Goal: Task Accomplishment & Management: Manage account settings

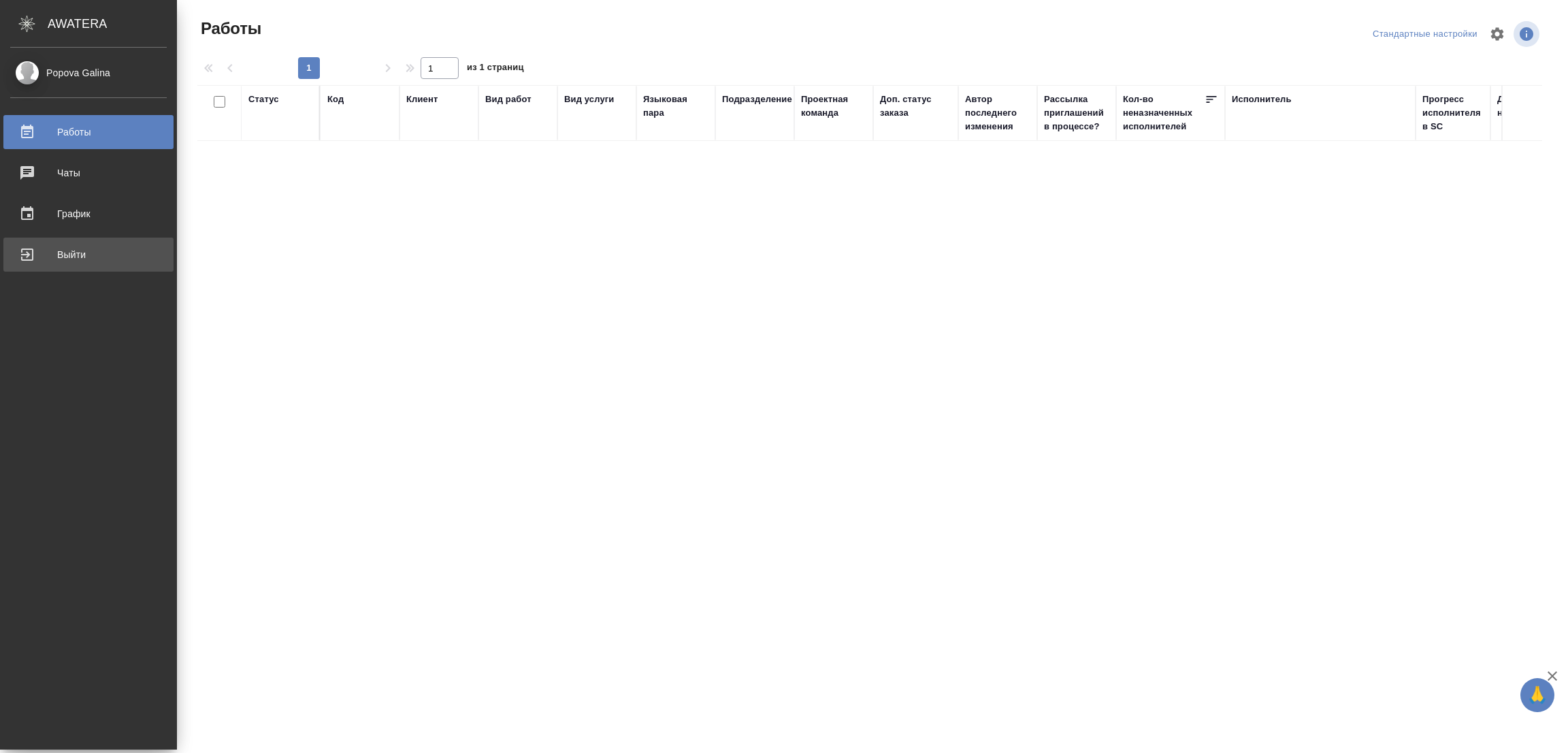
click at [62, 253] on div "Выйти" at bounding box center [88, 254] width 156 height 20
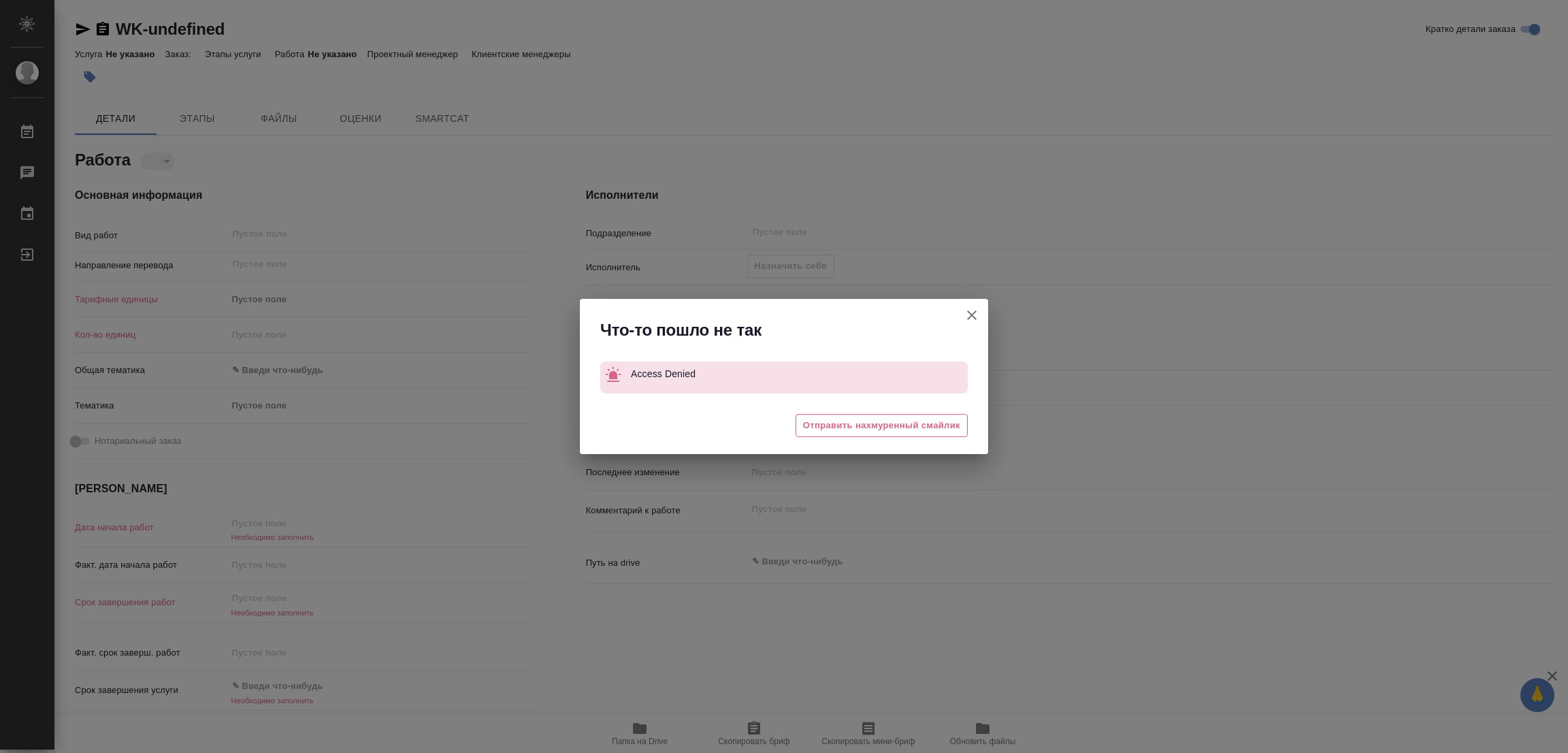
type textarea "x"
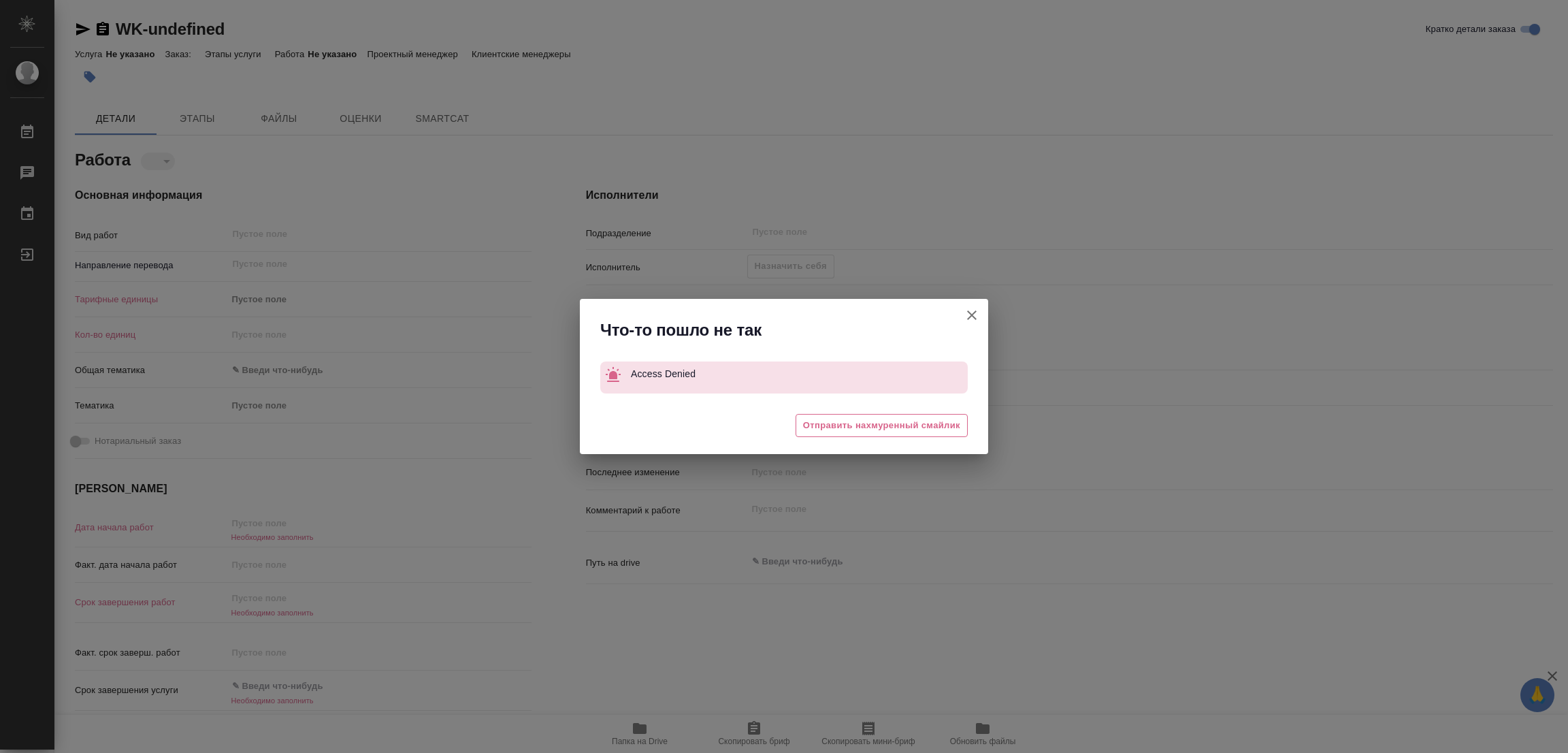
click at [974, 308] on icon "button" at bounding box center [972, 315] width 17 height 17
type textarea "x"
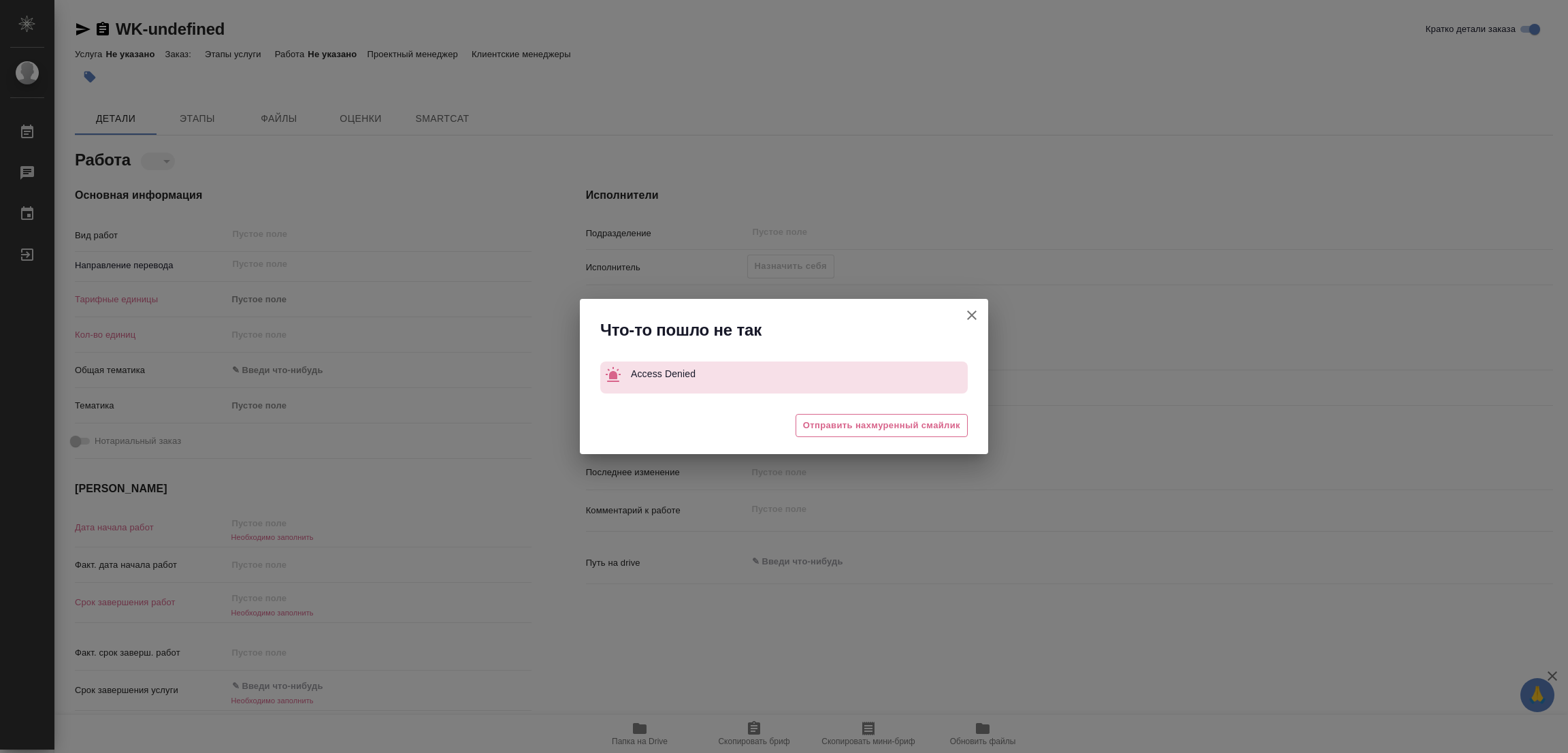
type textarea "x"
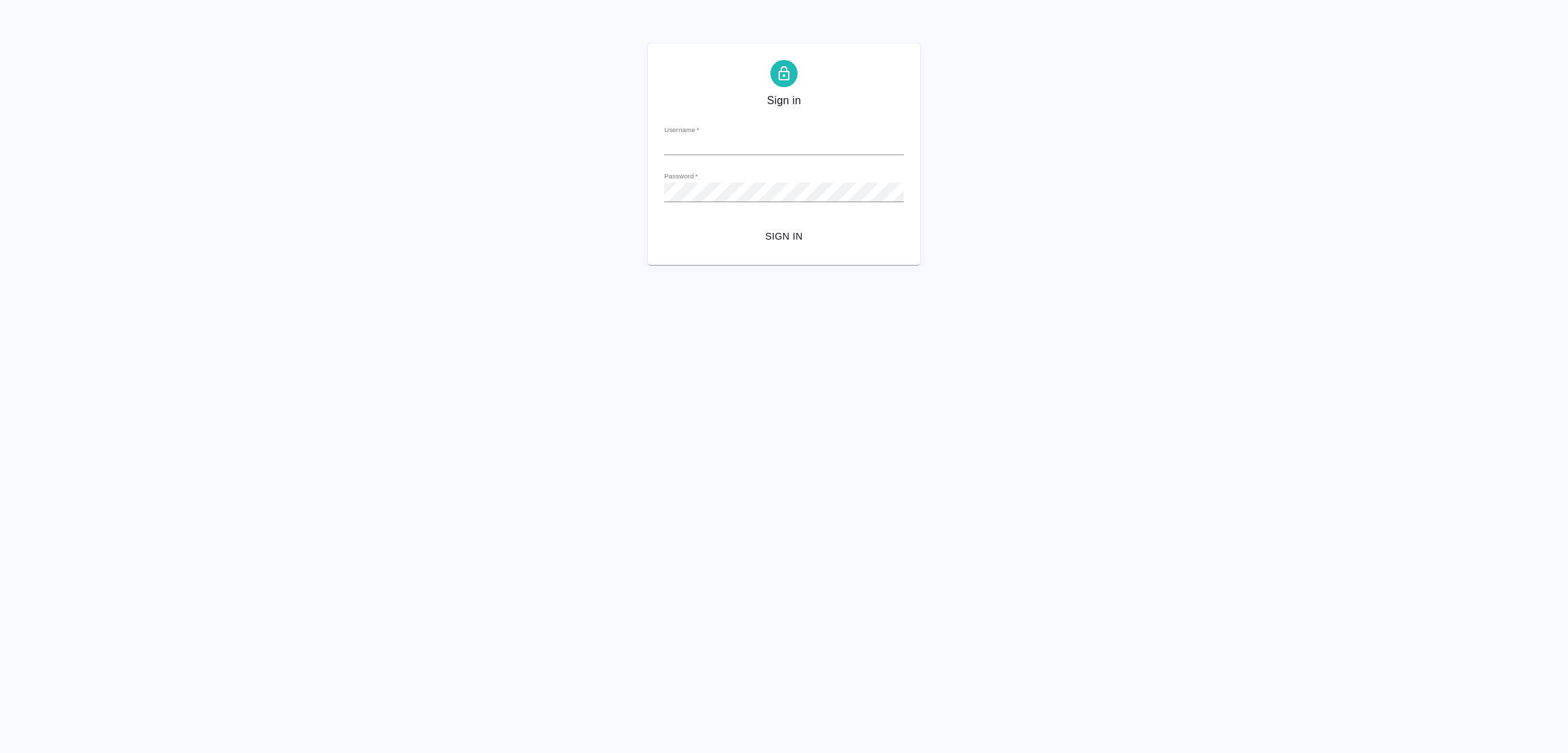
type input "galina.popova@awatera.com"
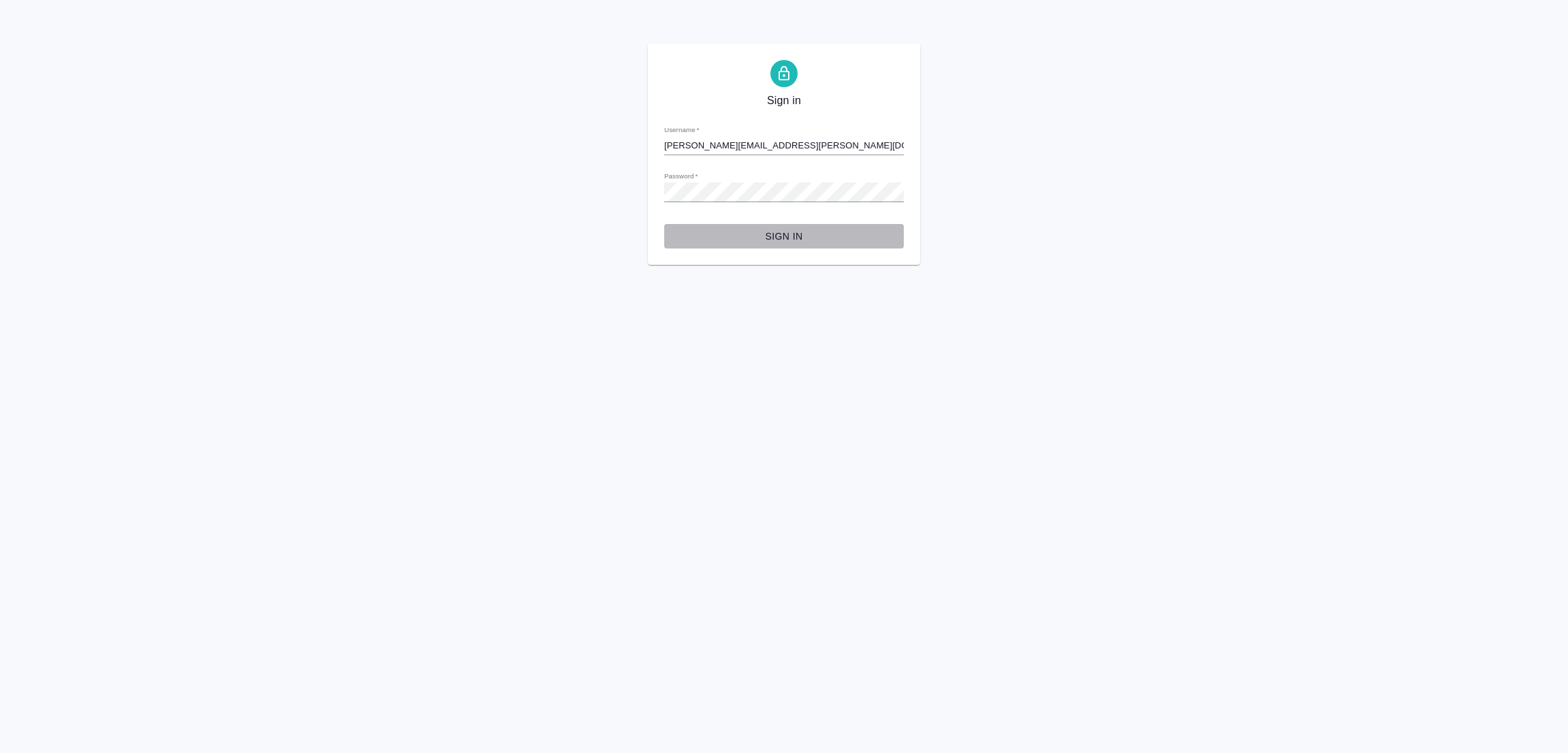
click at [786, 236] on span "Sign in" at bounding box center [783, 236] width 218 height 17
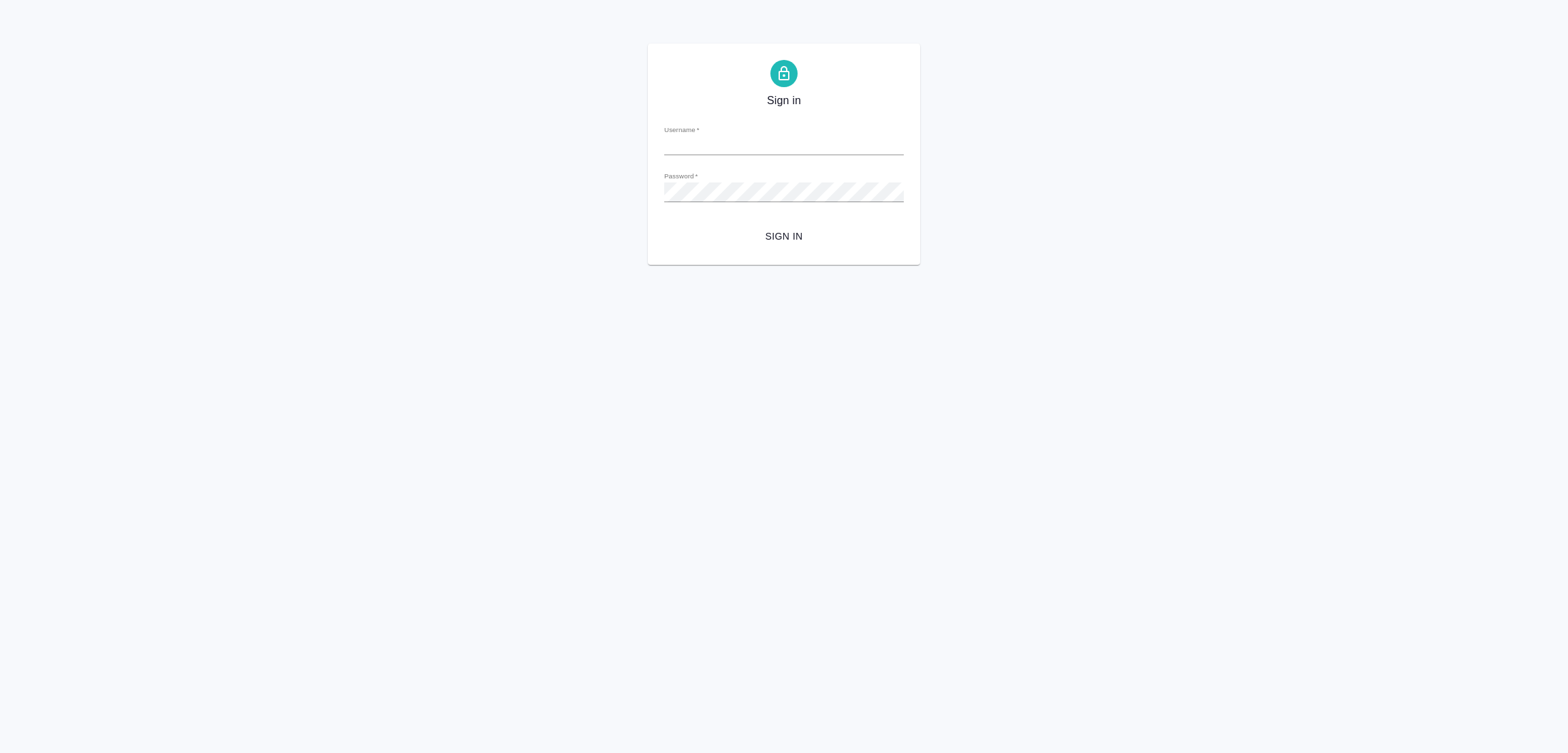
type input "galina.popova@awatera.com"
click at [1286, 257] on div "Sign in Username   * galina.popova@awatera.com Password   * urlPath   * / Sign …" at bounding box center [784, 153] width 1568 height 221
click at [662, 192] on div "Sign in Username   * galina.popova@awatera.com Password   * urlPath   * / Sign …" at bounding box center [784, 153] width 272 height 221
click at [664, 224] on button "Sign in" at bounding box center [784, 236] width 240 height 25
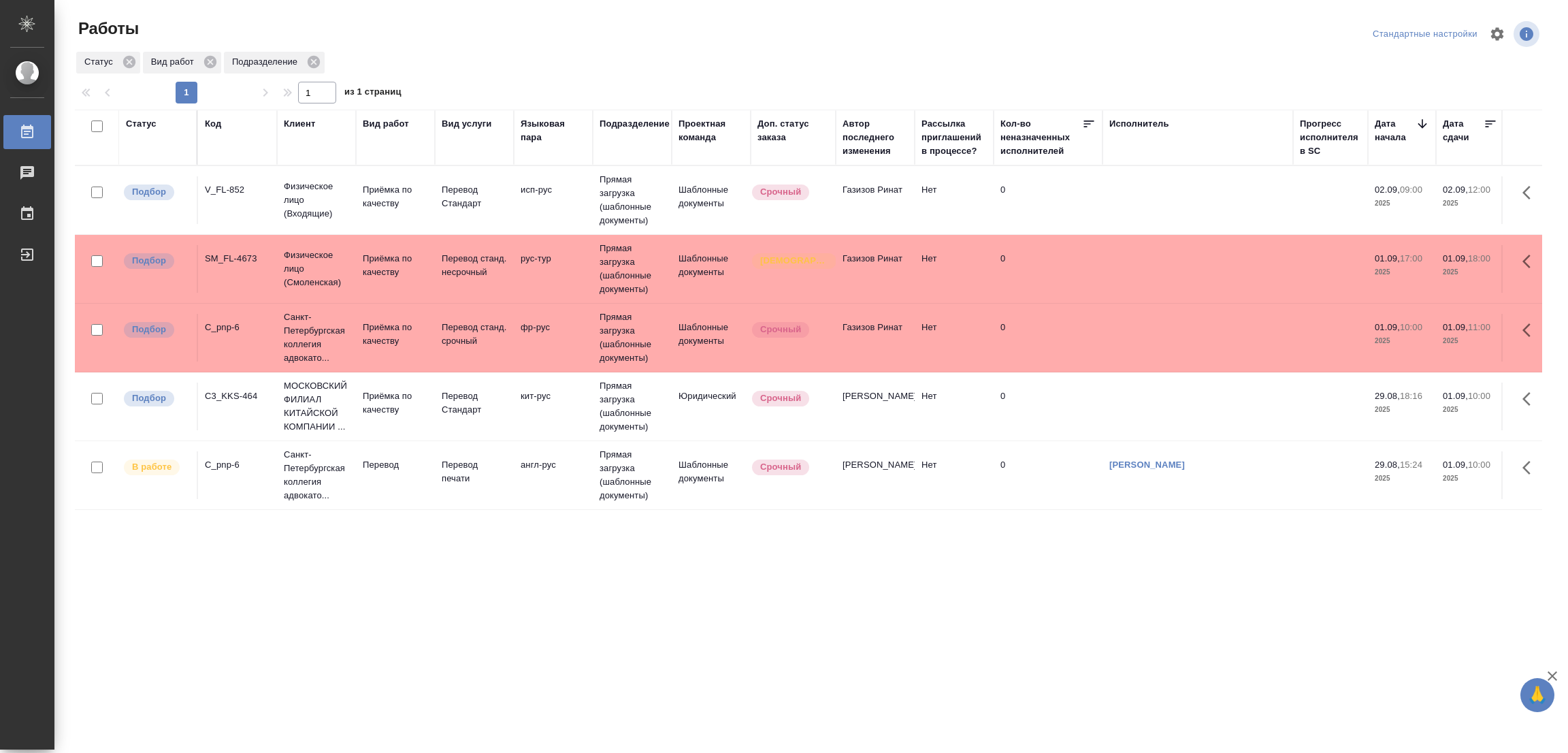
click at [364, 571] on div "Статус Код Клиент Вид работ Вид услуги Языковая пара Подразделение Проектная ко…" at bounding box center [808, 354] width 1467 height 490
click at [374, 459] on p "Перевод" at bounding box center [395, 465] width 65 height 14
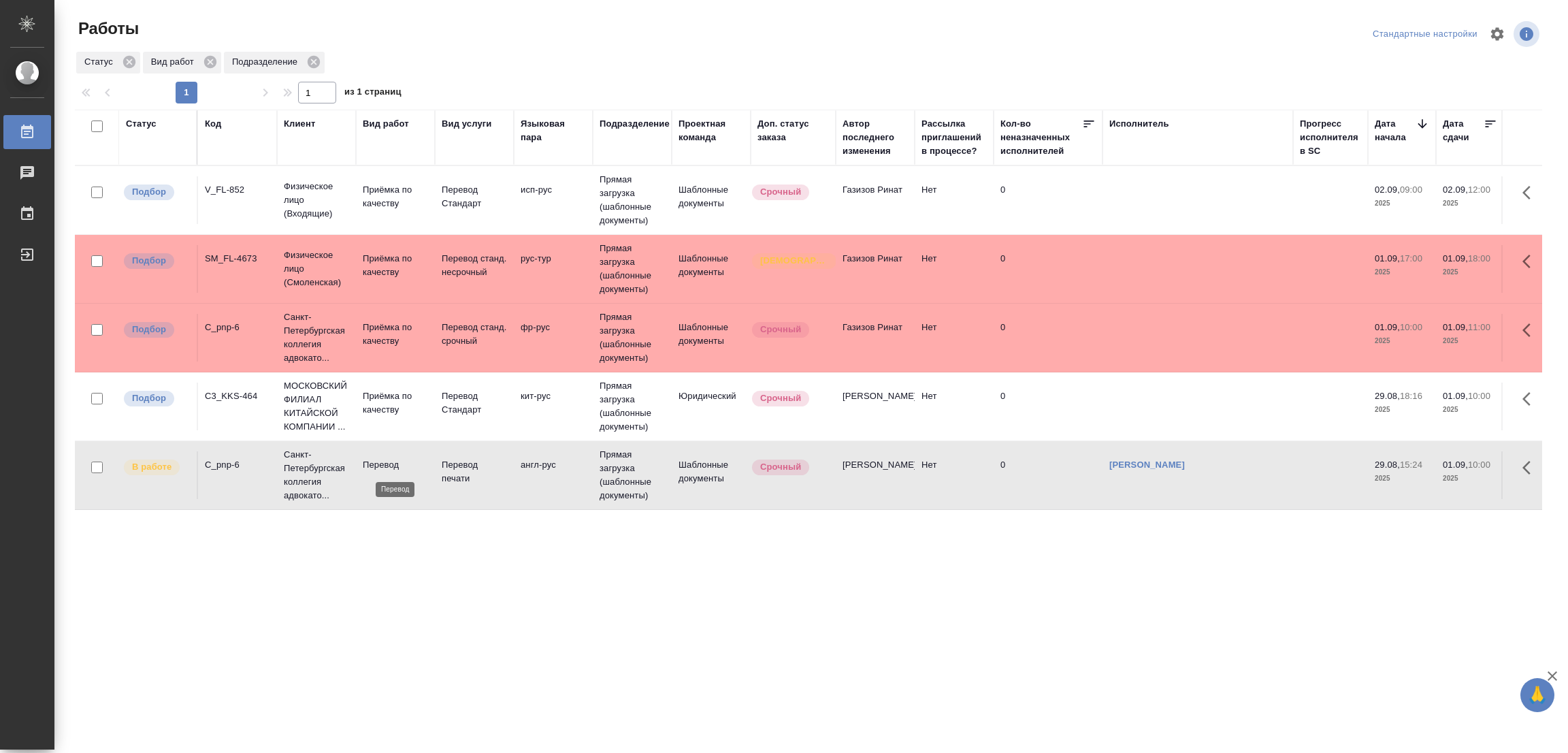
click at [386, 465] on p "Перевод" at bounding box center [395, 465] width 65 height 14
click at [380, 466] on p "Перевод" at bounding box center [395, 465] width 65 height 14
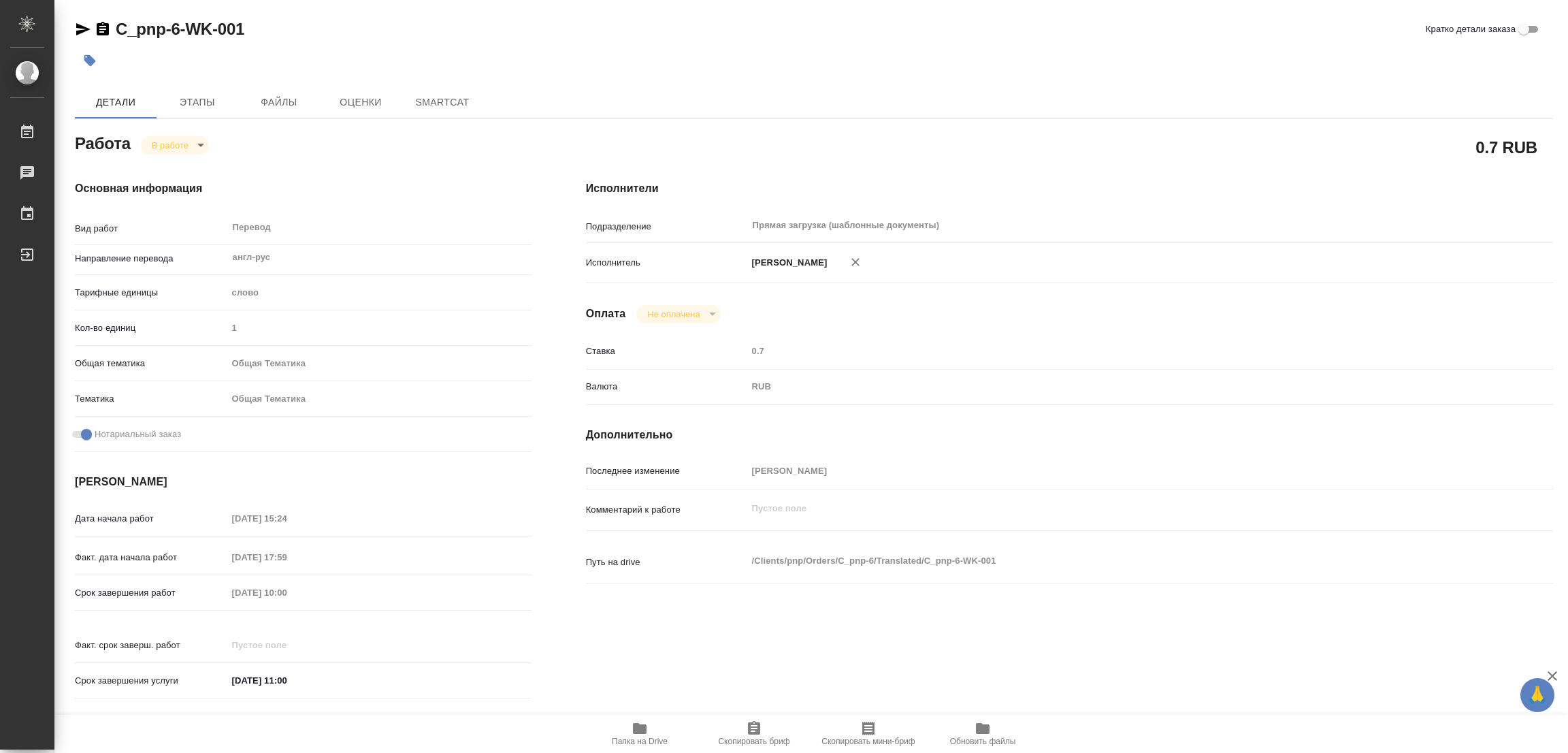
type textarea "x"
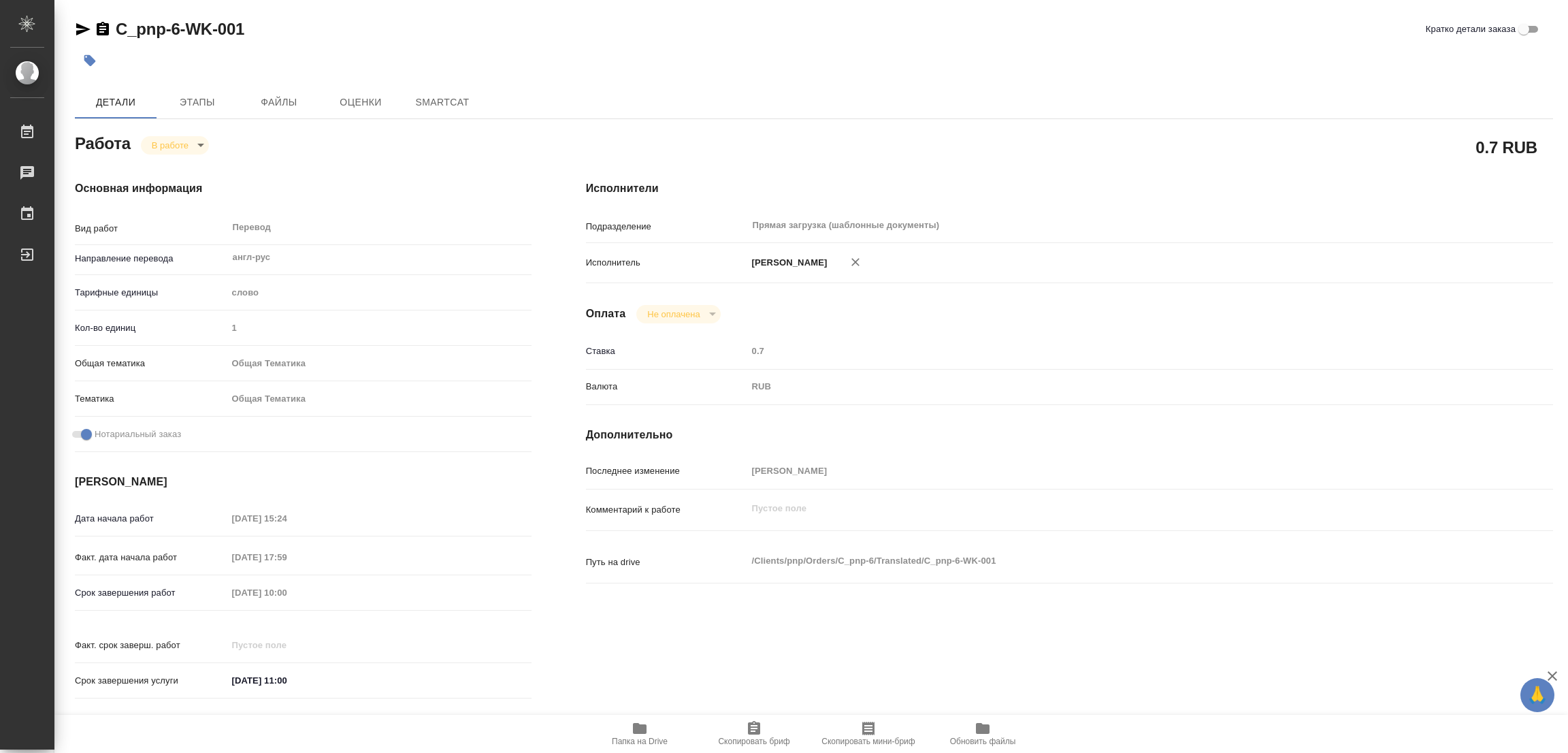
type textarea "x"
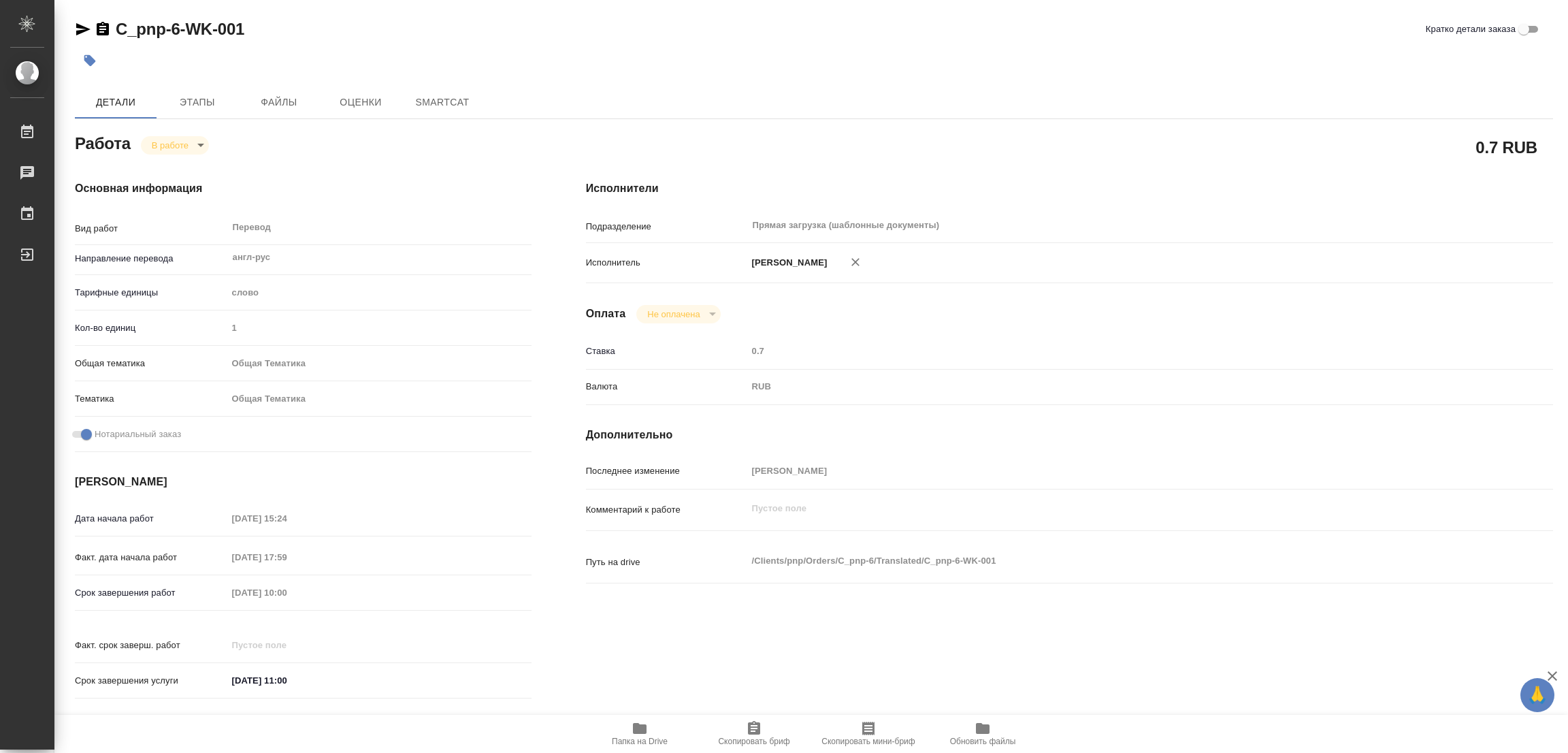
type textarea "x"
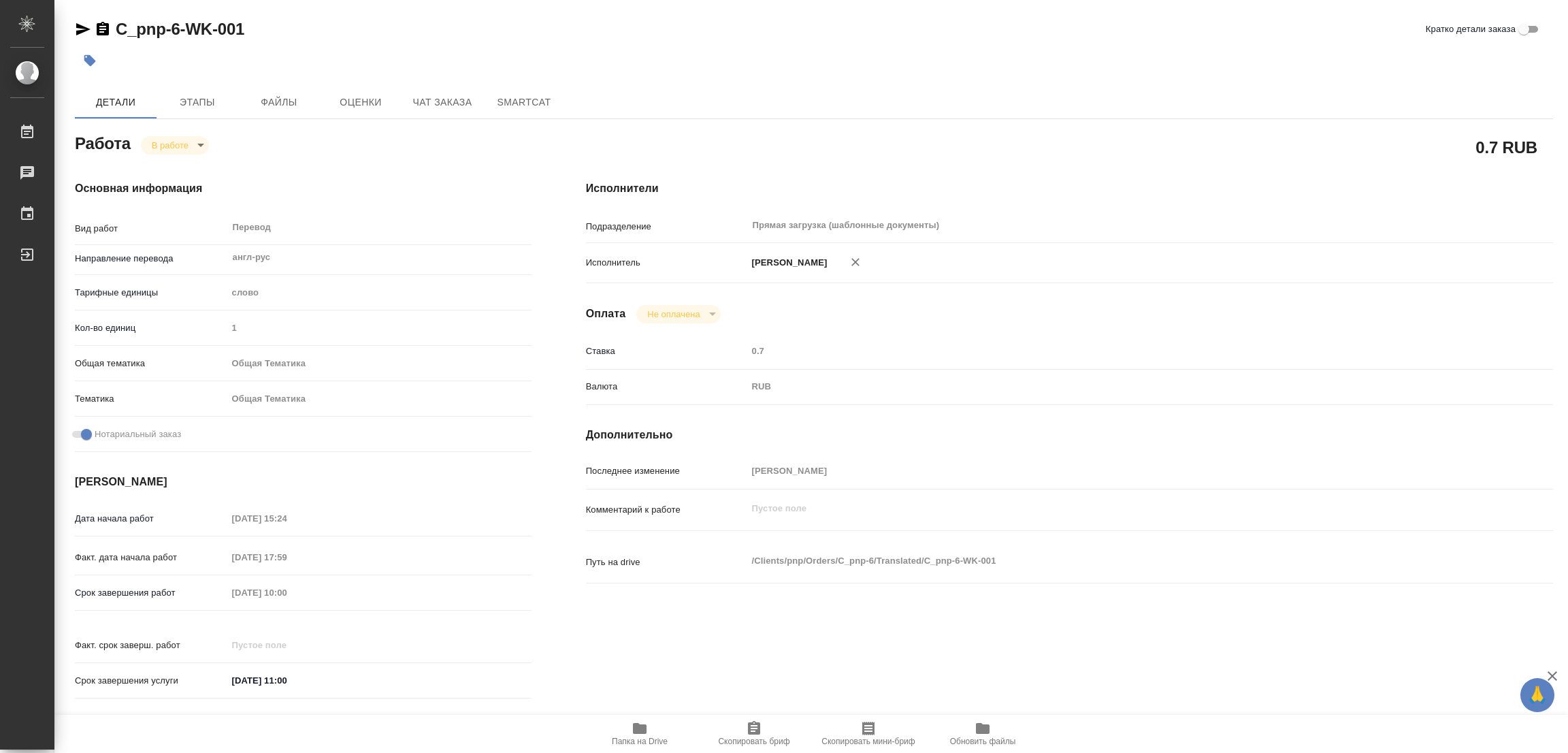
type textarea "x"
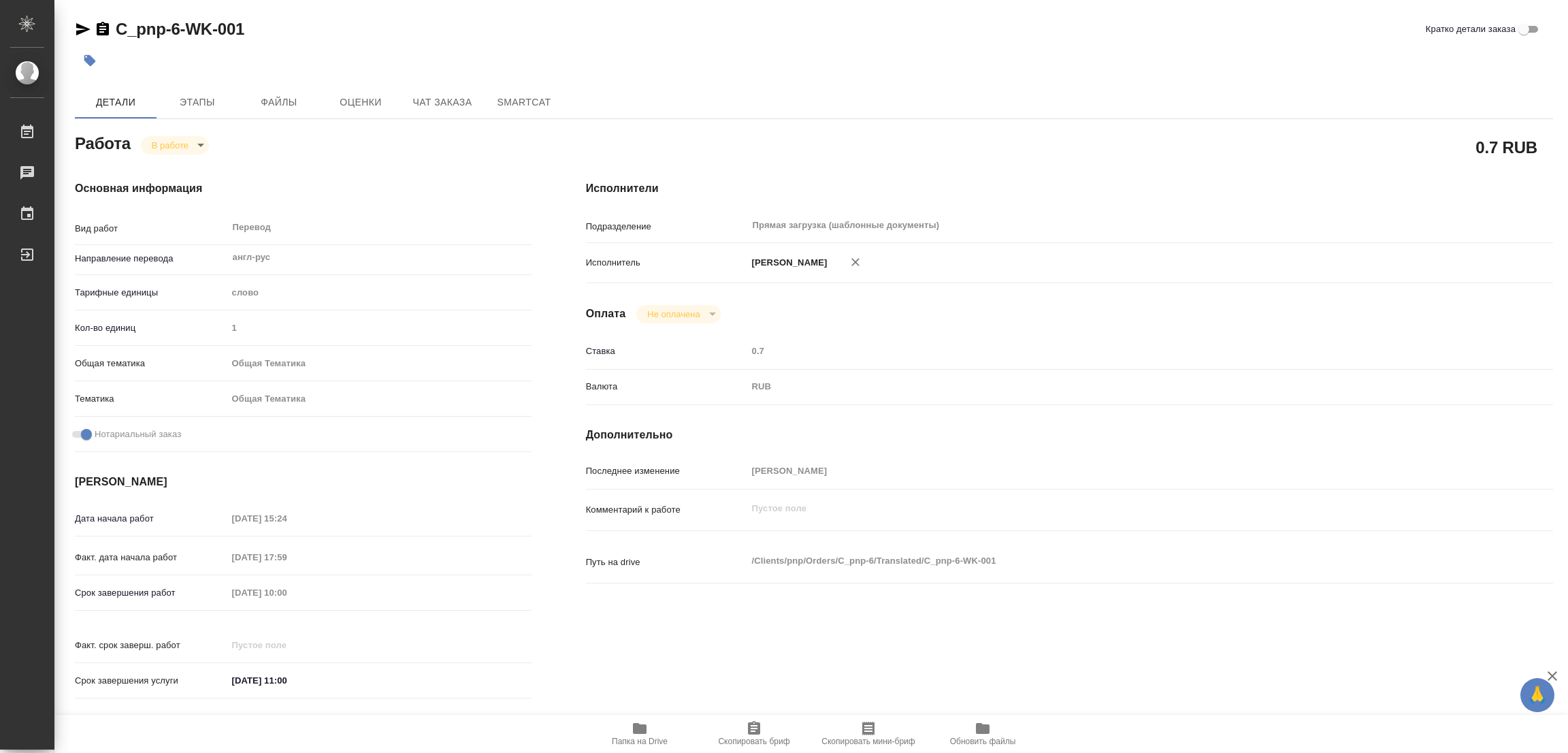
type textarea "x"
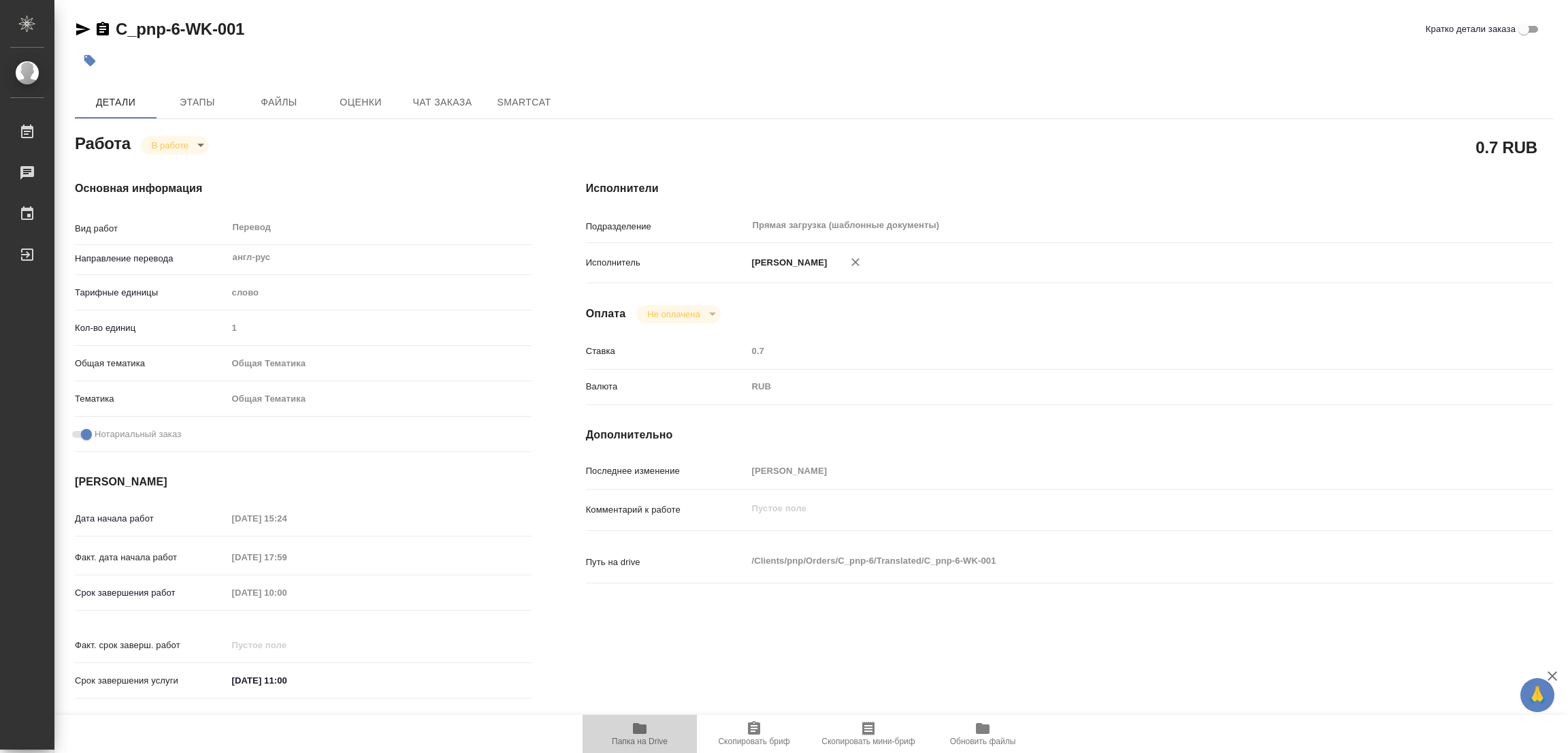
click at [626, 730] on span "Папка на Drive" at bounding box center [639, 733] width 98 height 26
click at [194, 99] on span "Этапы" at bounding box center [197, 102] width 65 height 17
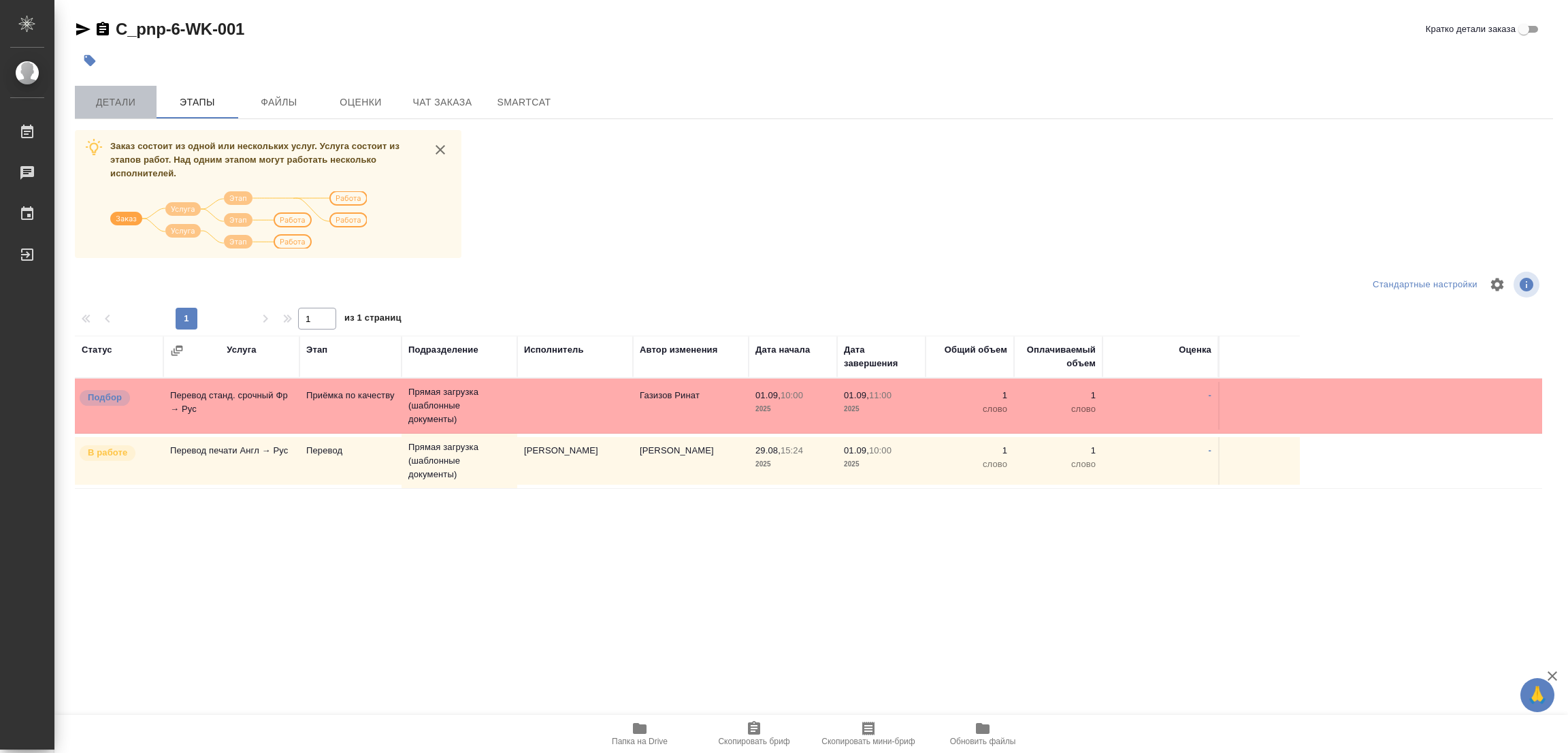
click at [112, 102] on span "Детали" at bounding box center [115, 102] width 65 height 17
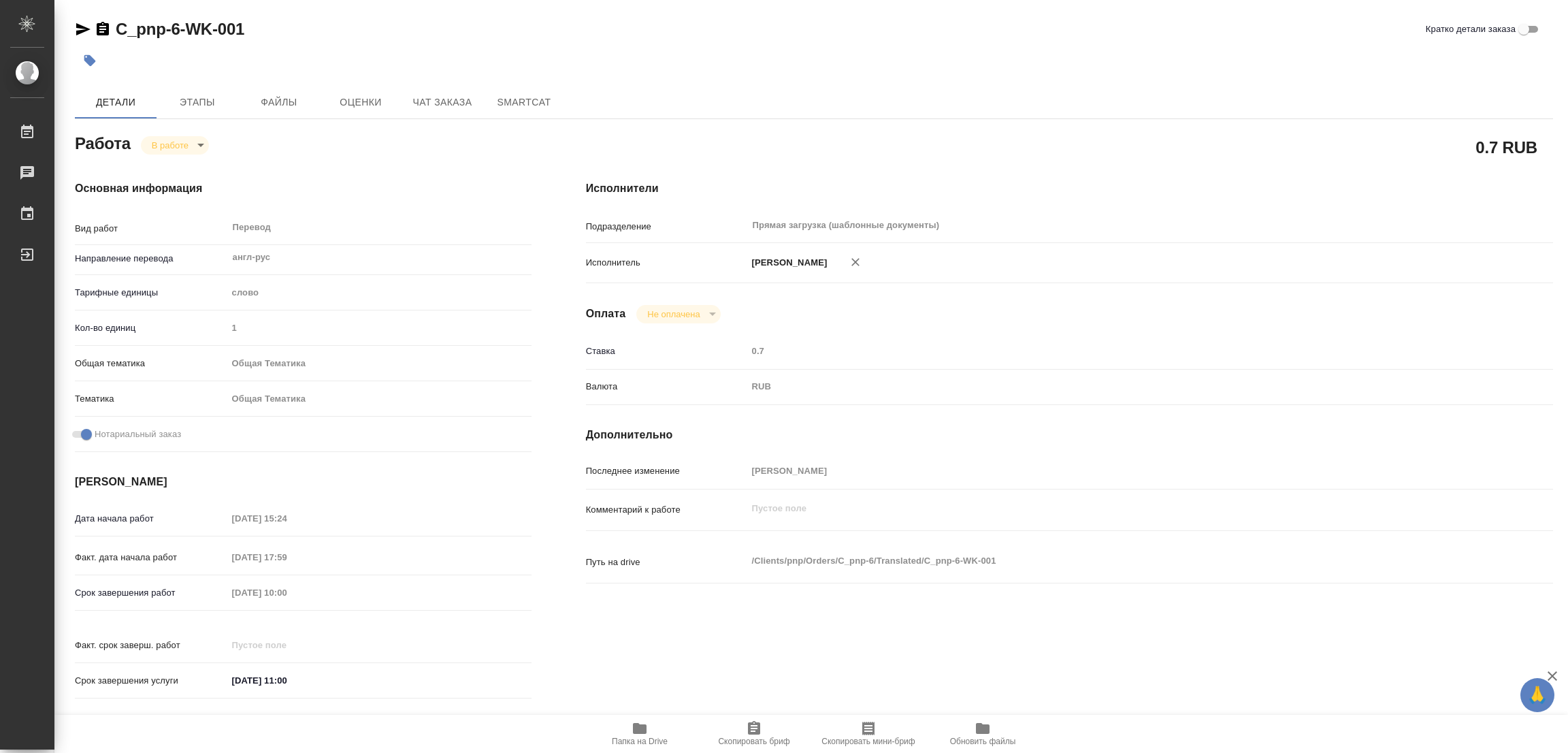
type textarea "x"
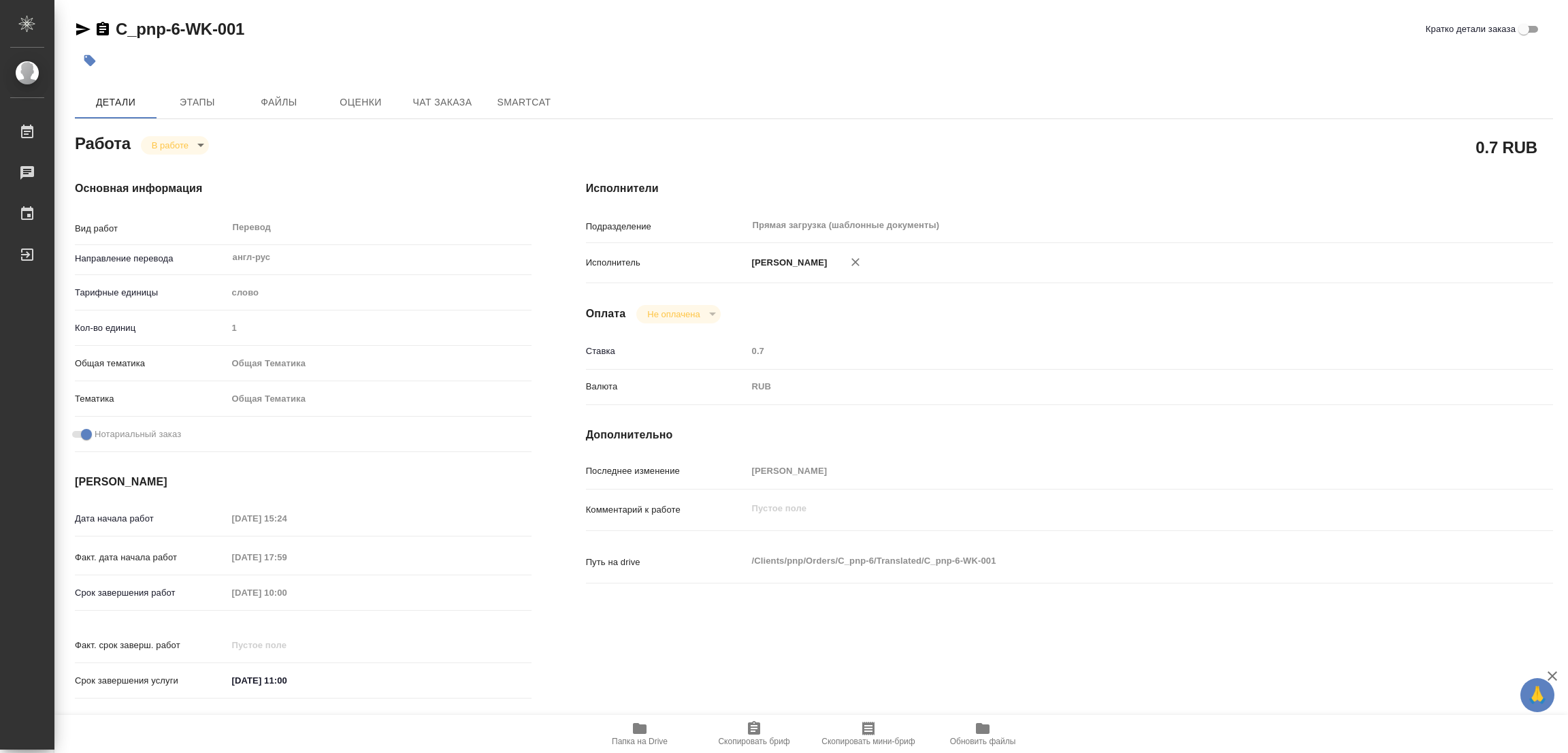
type textarea "x"
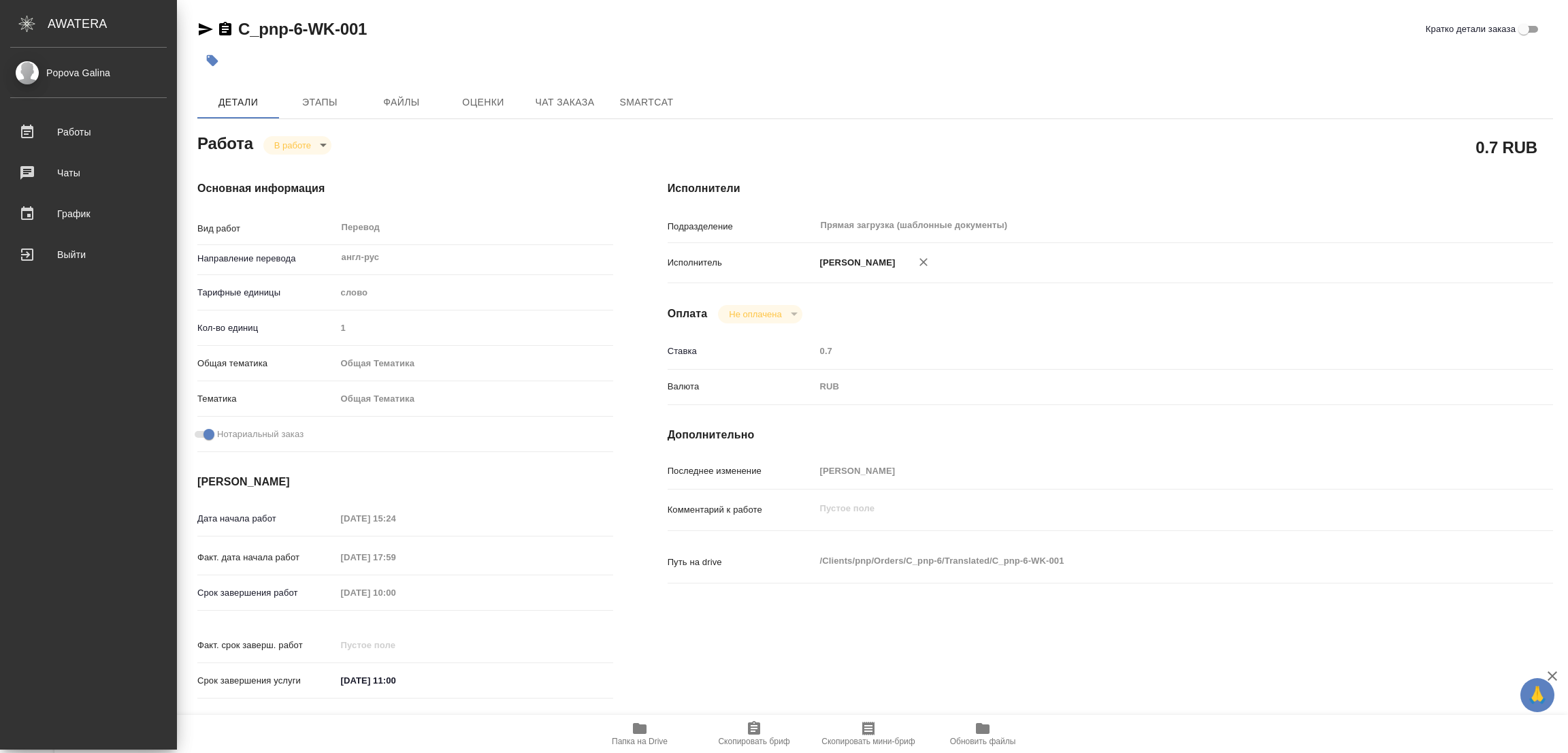
type textarea "x"
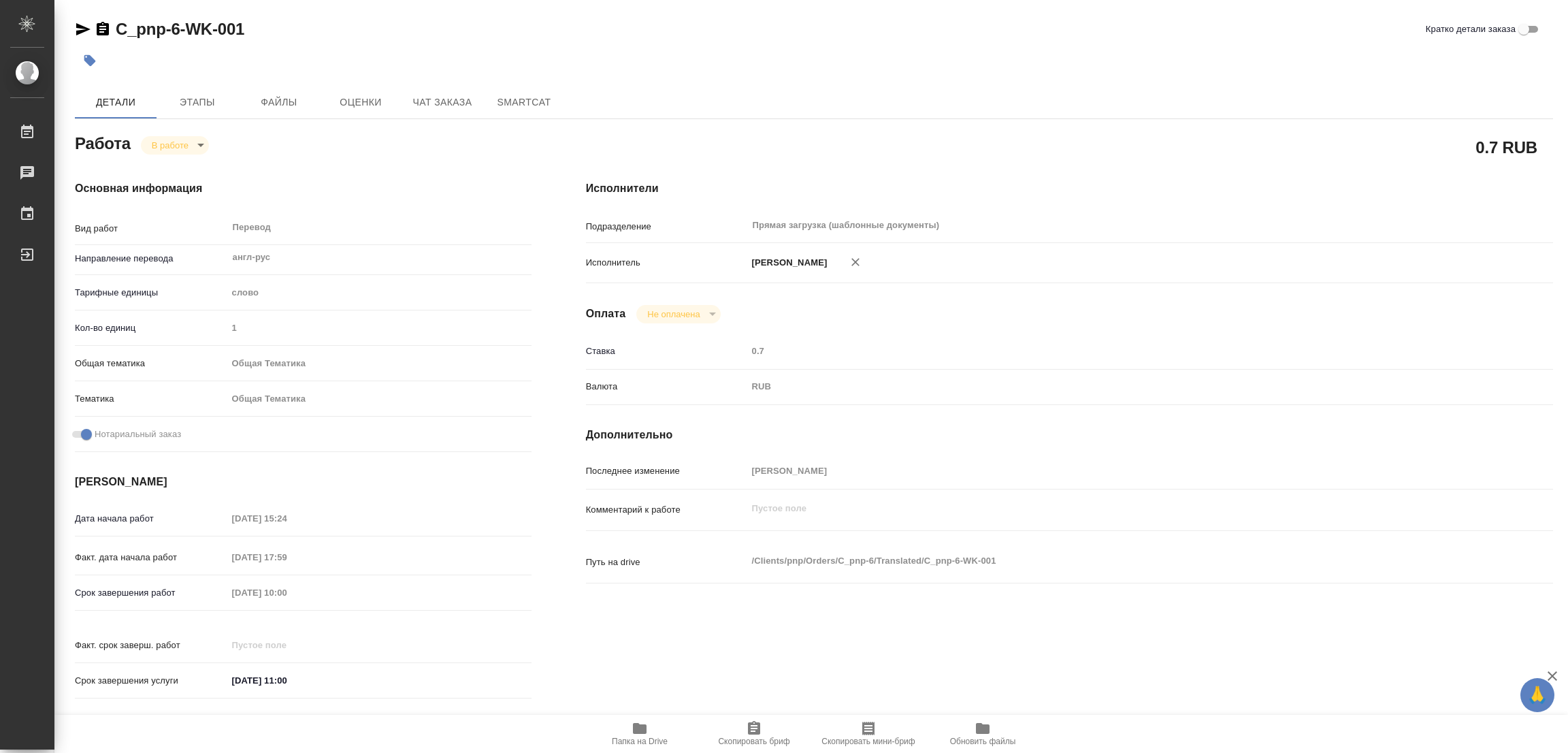
type textarea "x"
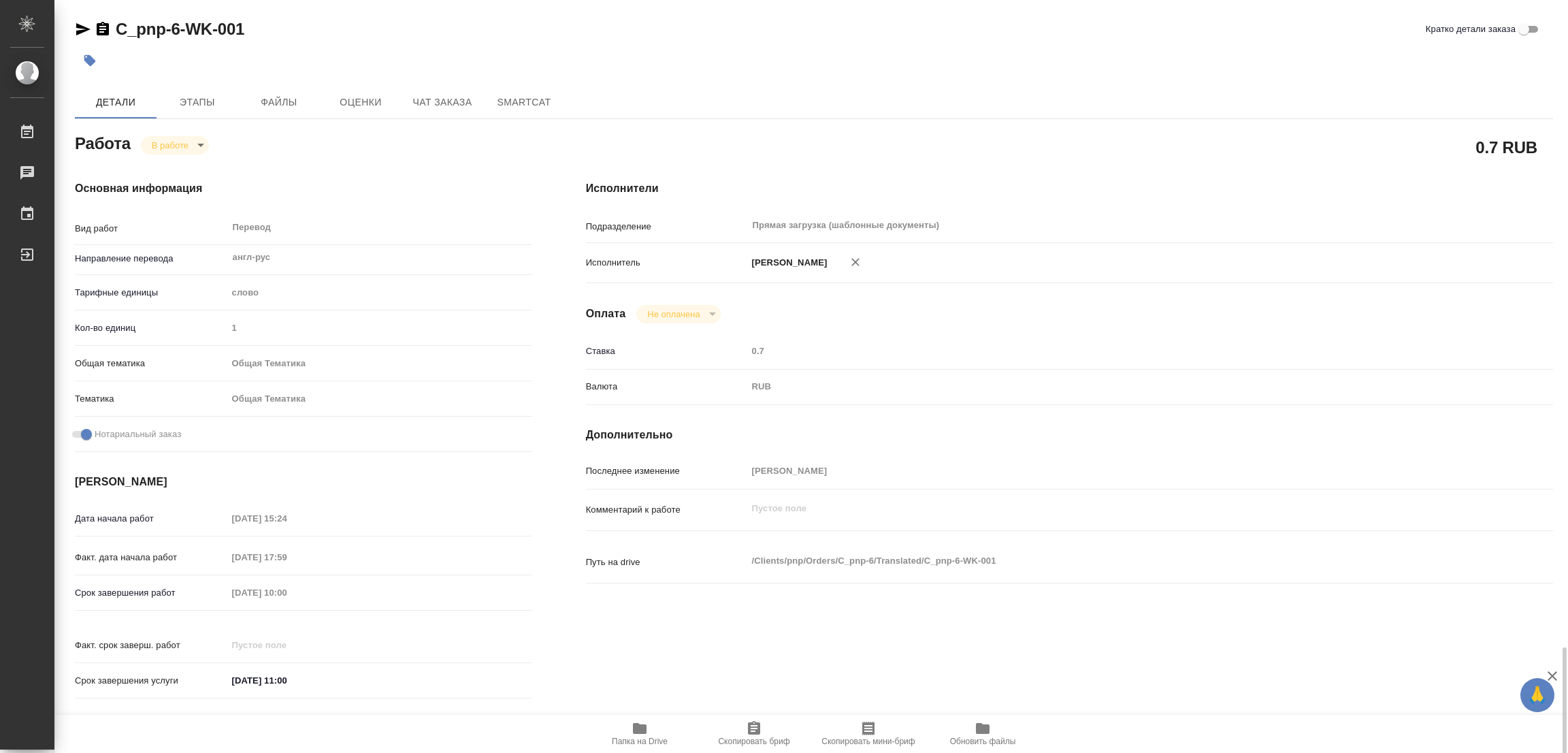
scroll to position [390, 0]
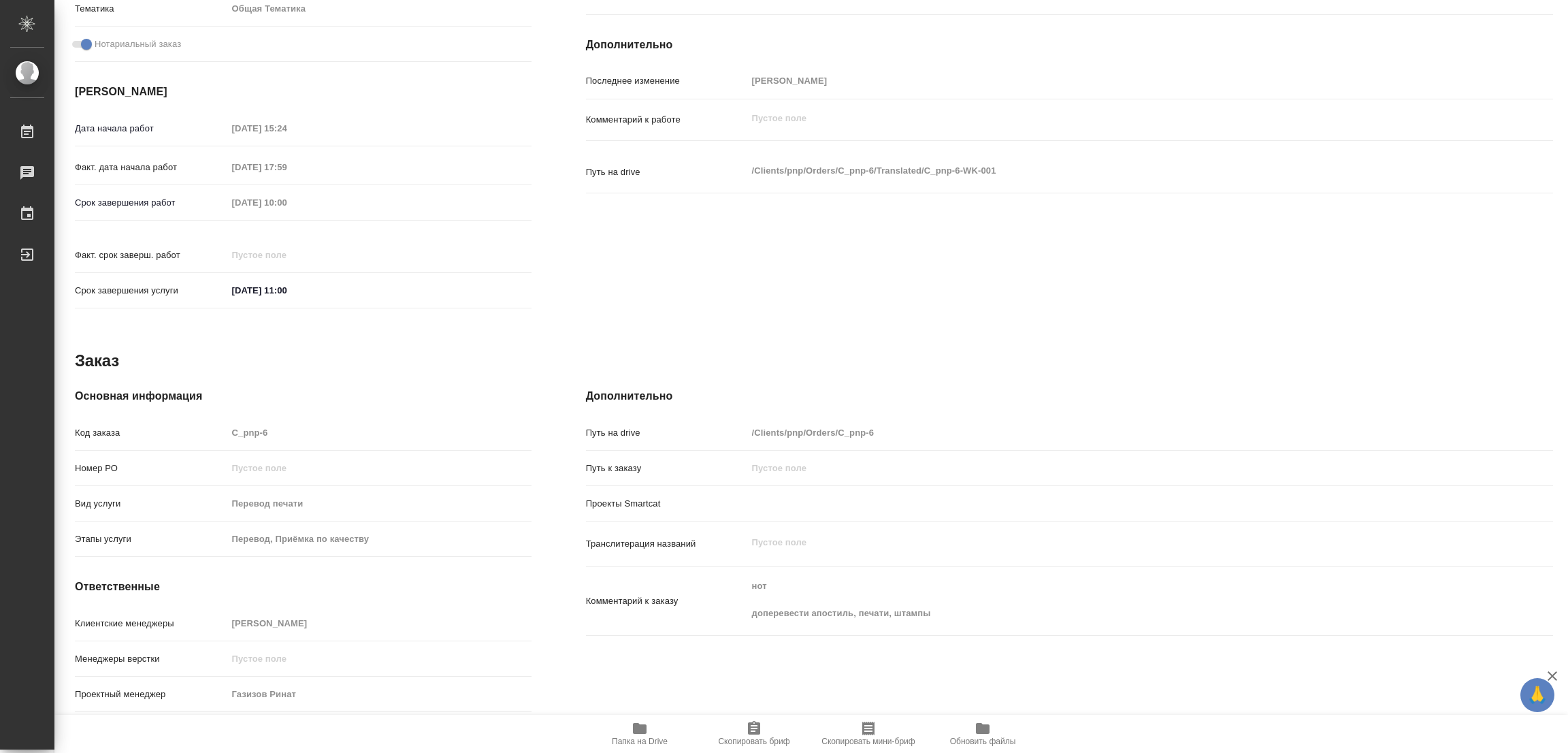
type textarea "x"
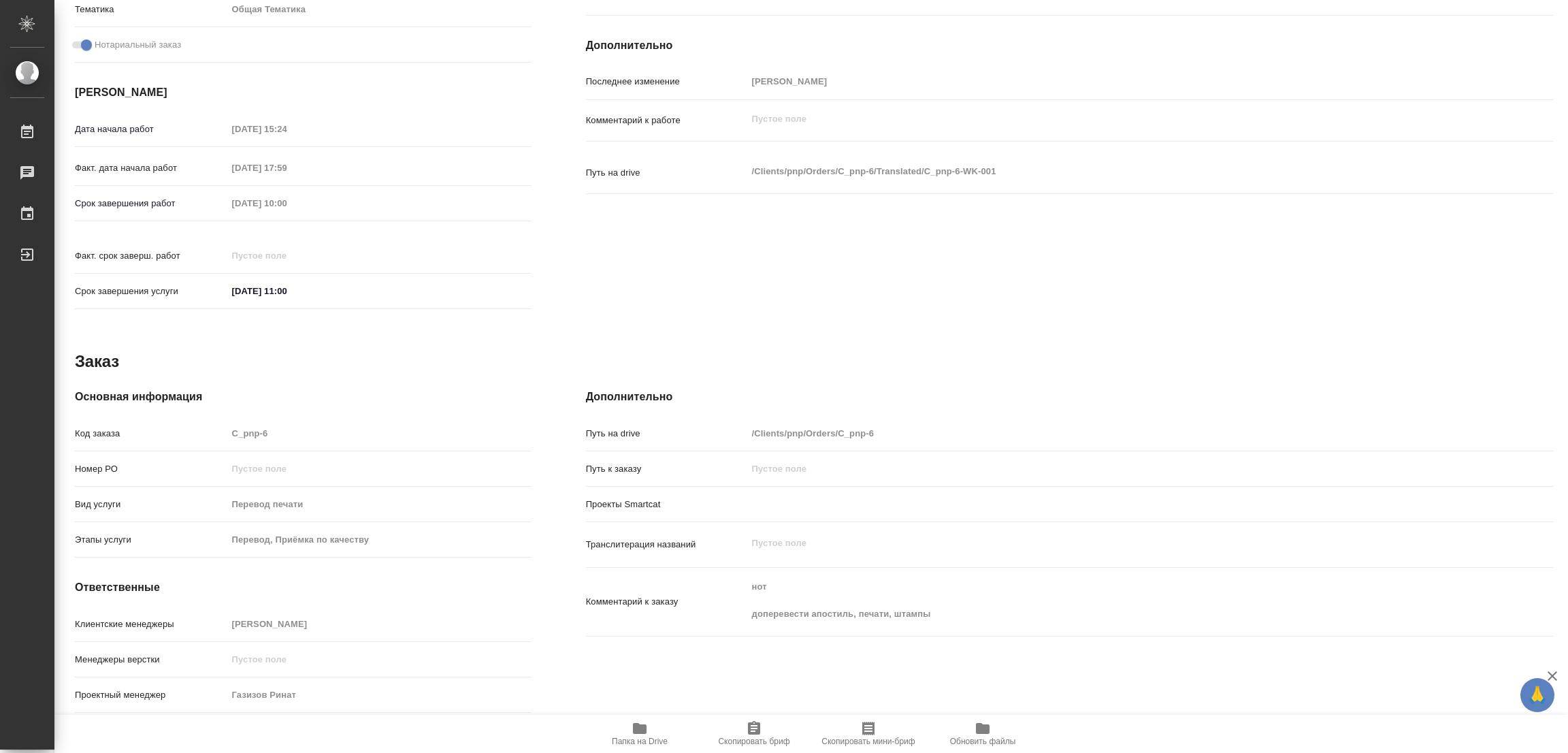
type textarea "x"
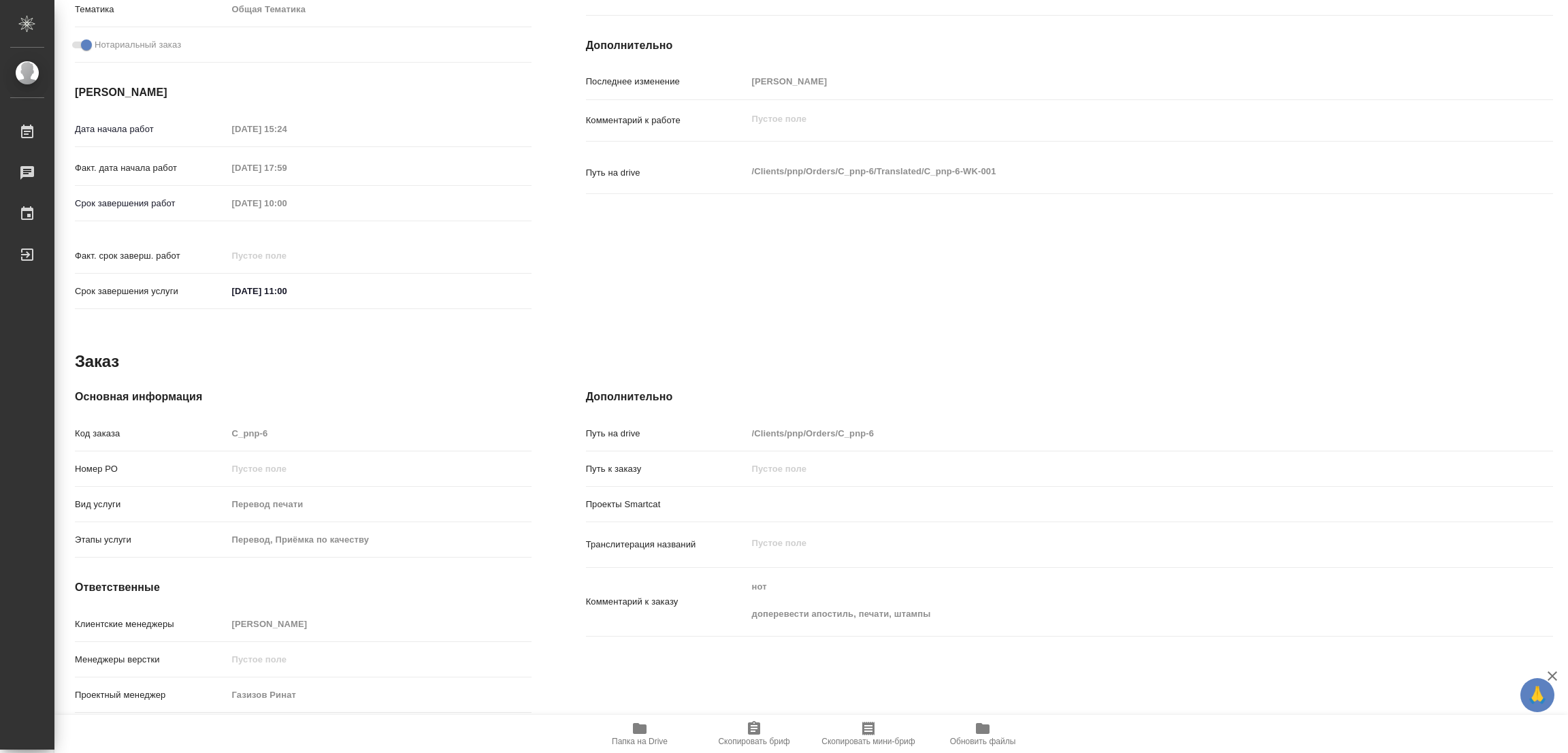
click at [244, 351] on div "Заказ" at bounding box center [814, 361] width 1478 height 22
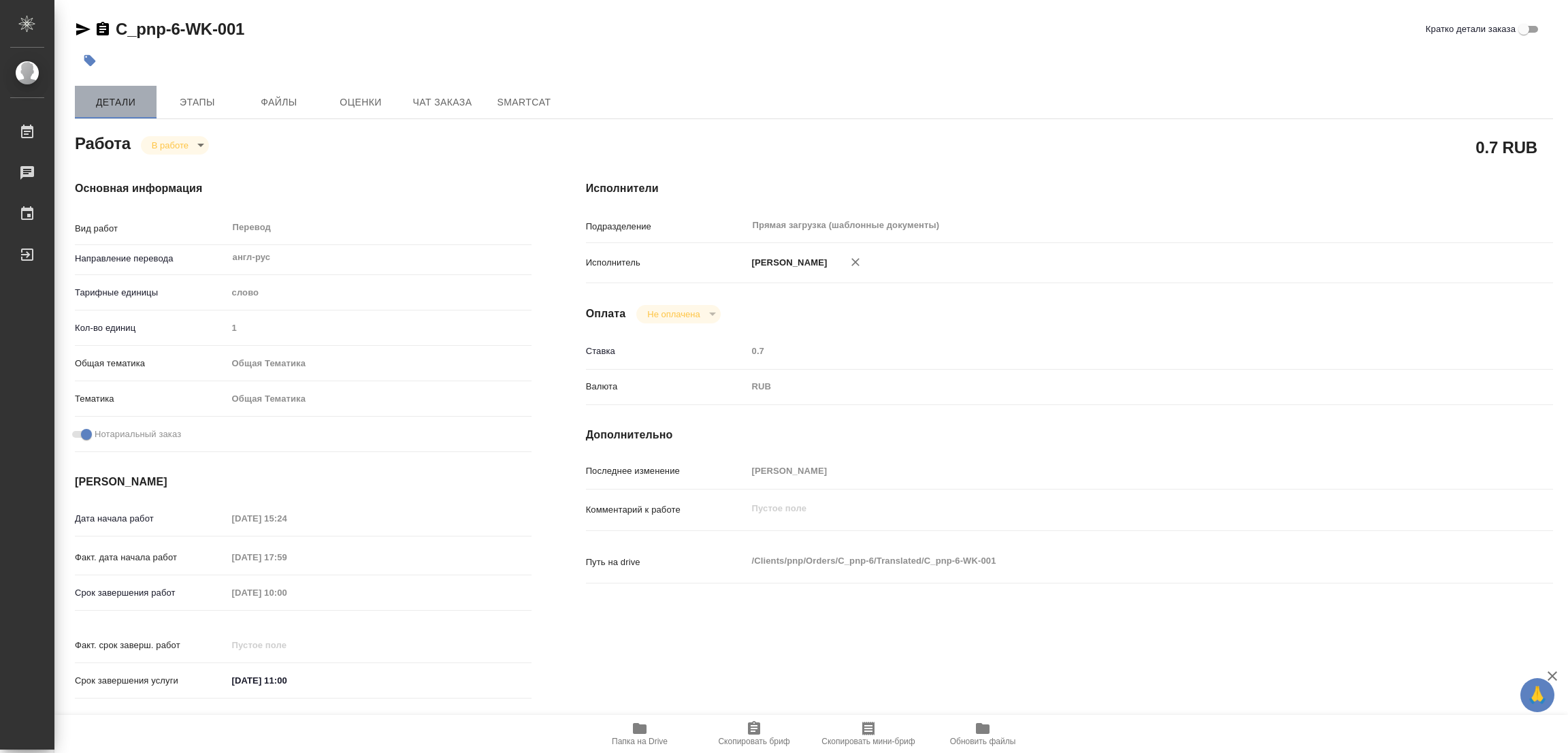
click at [102, 96] on span "Детали" at bounding box center [115, 102] width 65 height 17
click at [168, 143] on body "🙏 .cls-1 fill:#fff; AWATERA Popova Galina Работы 0 Чаты График Выйти C_pnp-6-WK…" at bounding box center [784, 376] width 1568 height 753
click at [167, 165] on button "Выполнен" at bounding box center [176, 169] width 49 height 15
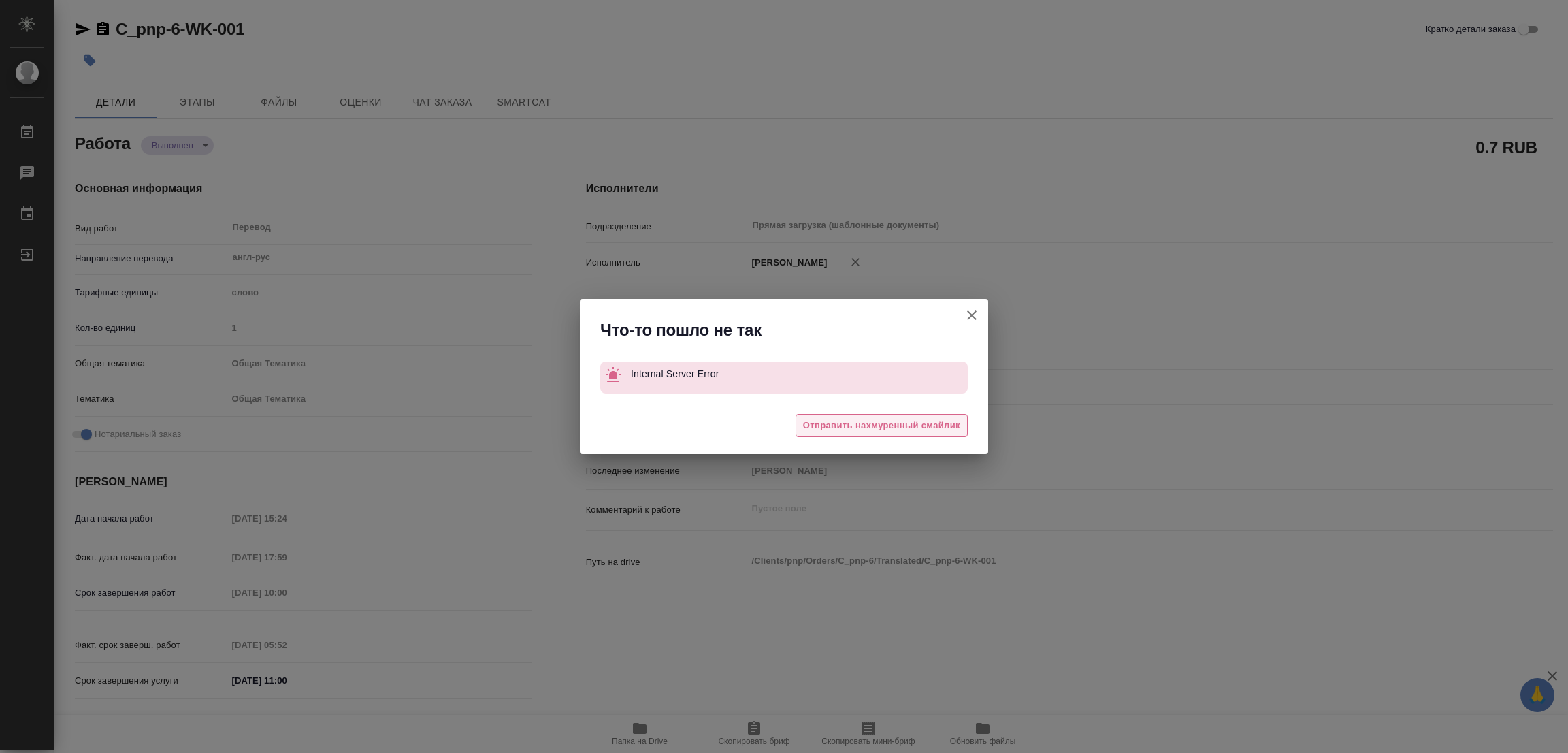
type textarea "x"
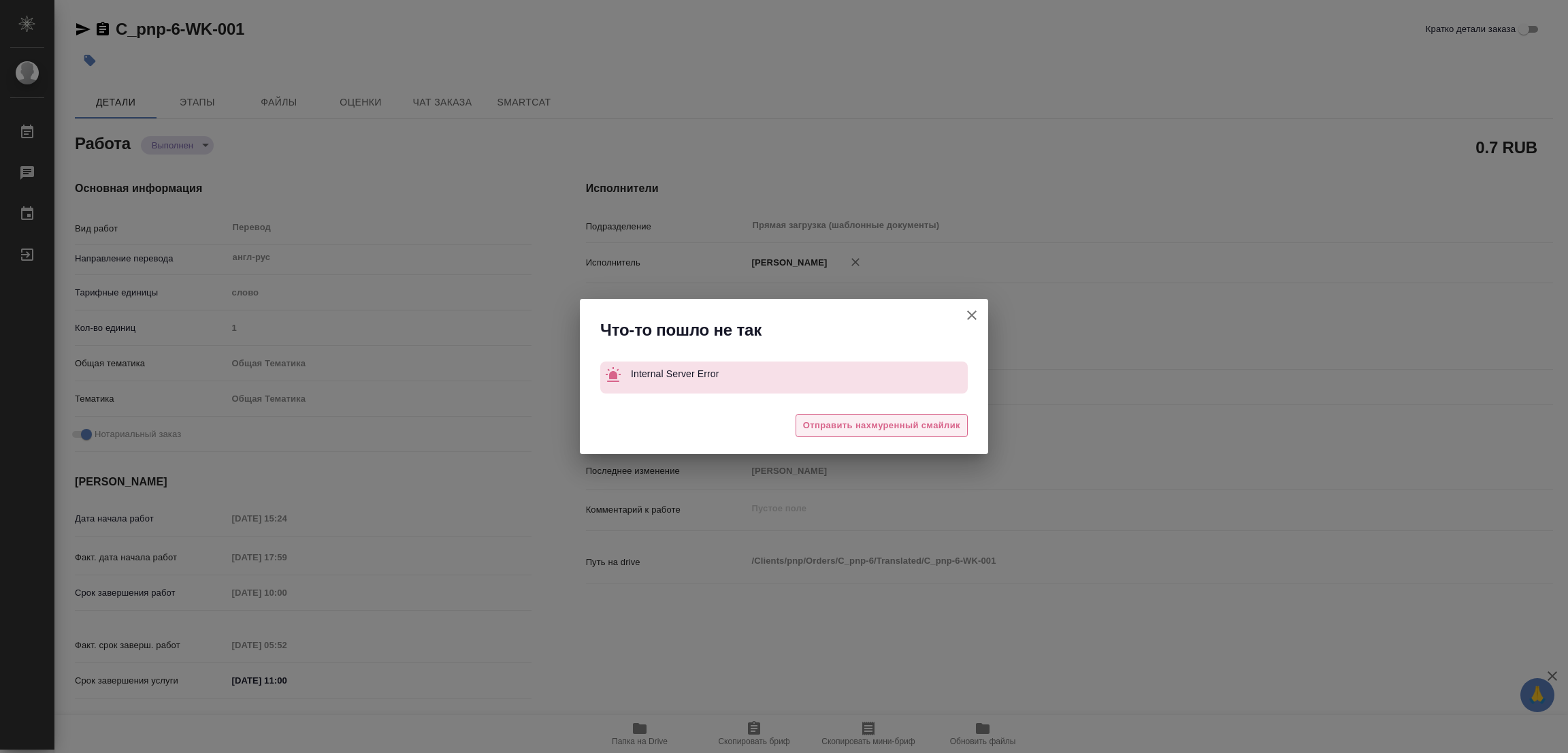
type textarea "x"
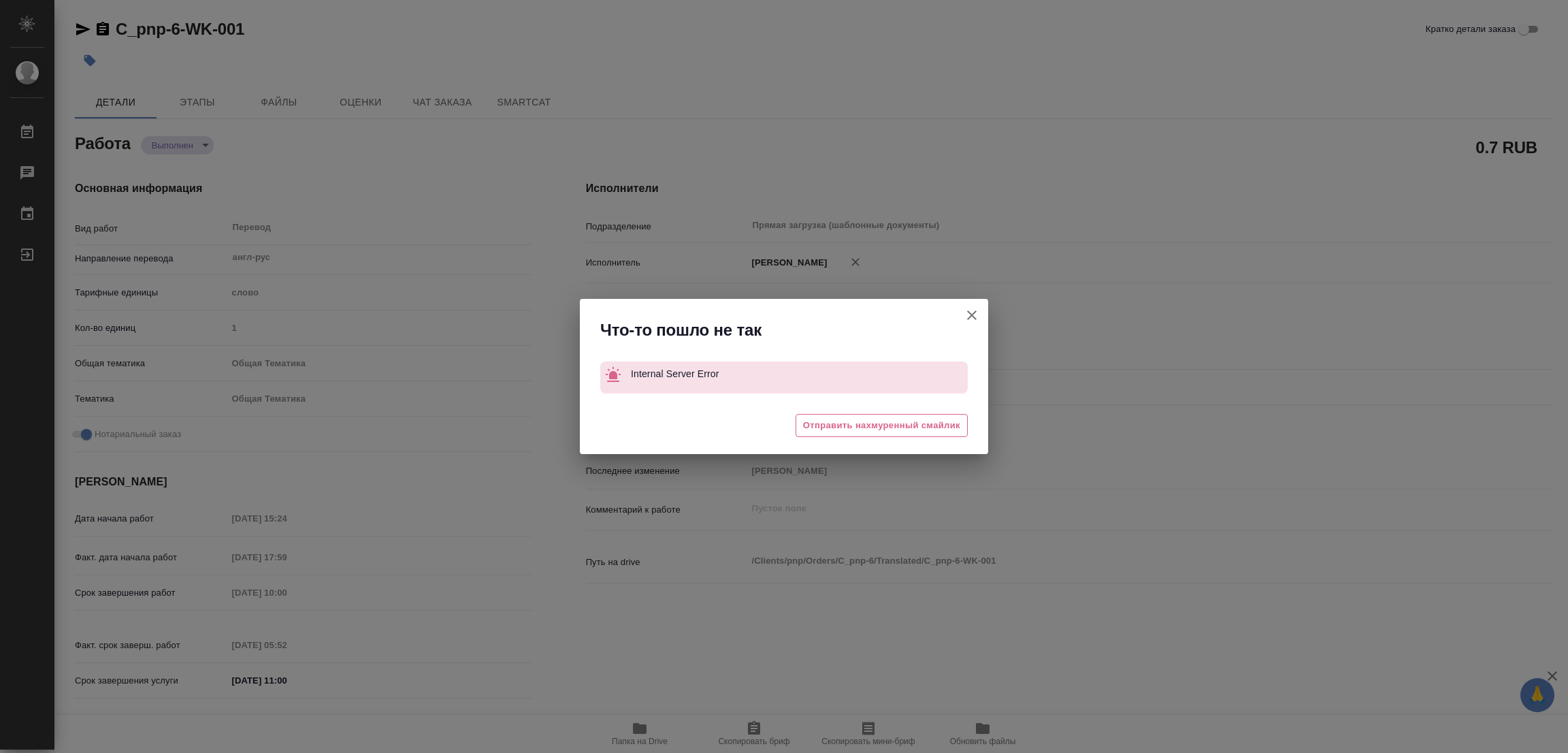
type textarea "x"
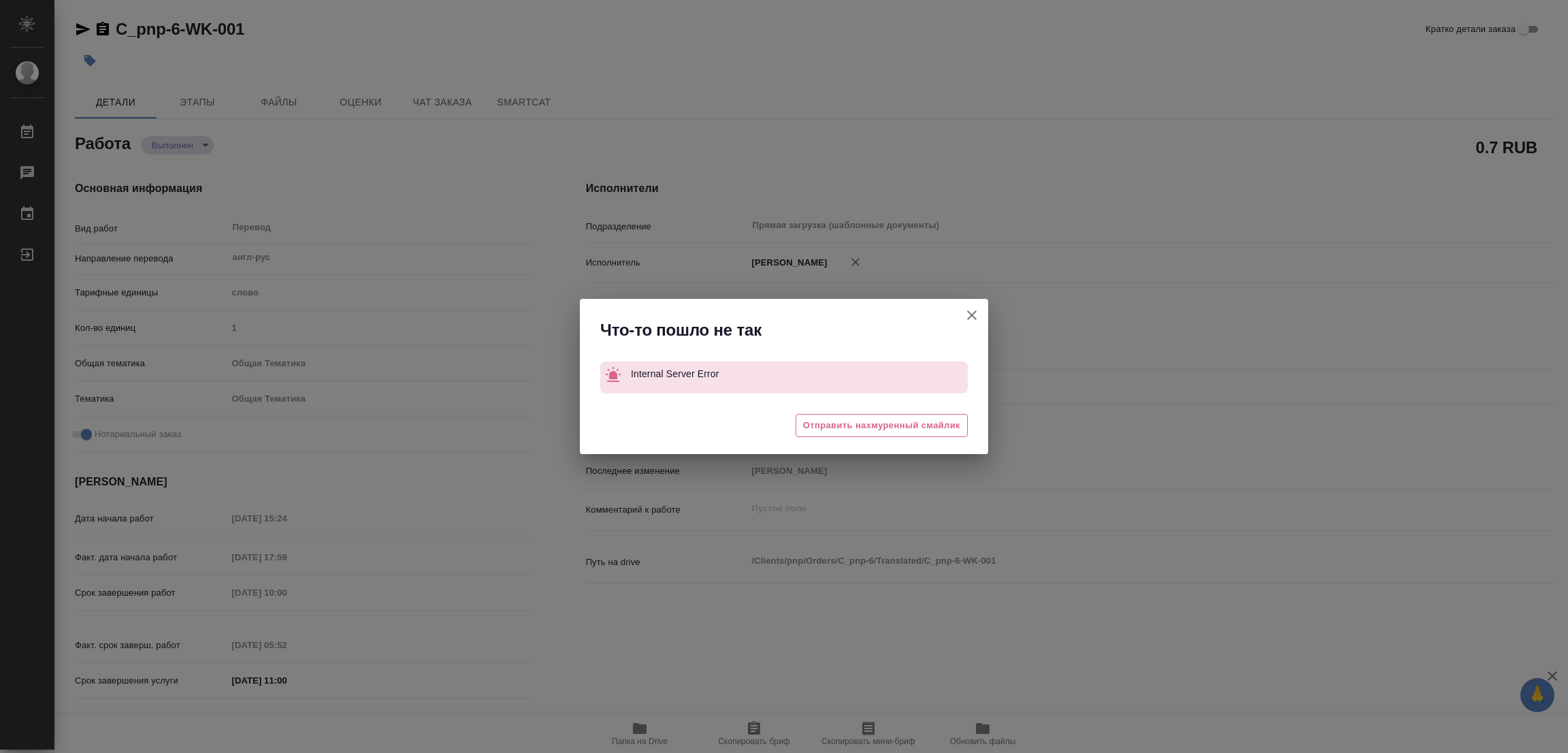
click at [96, 62] on div "Что-то пошло не так Internal Server Error 😒 Отправить нахмуренный смайлик" at bounding box center [784, 376] width 1568 height 753
click at [974, 313] on icon "button" at bounding box center [971, 315] width 10 height 10
type textarea "x"
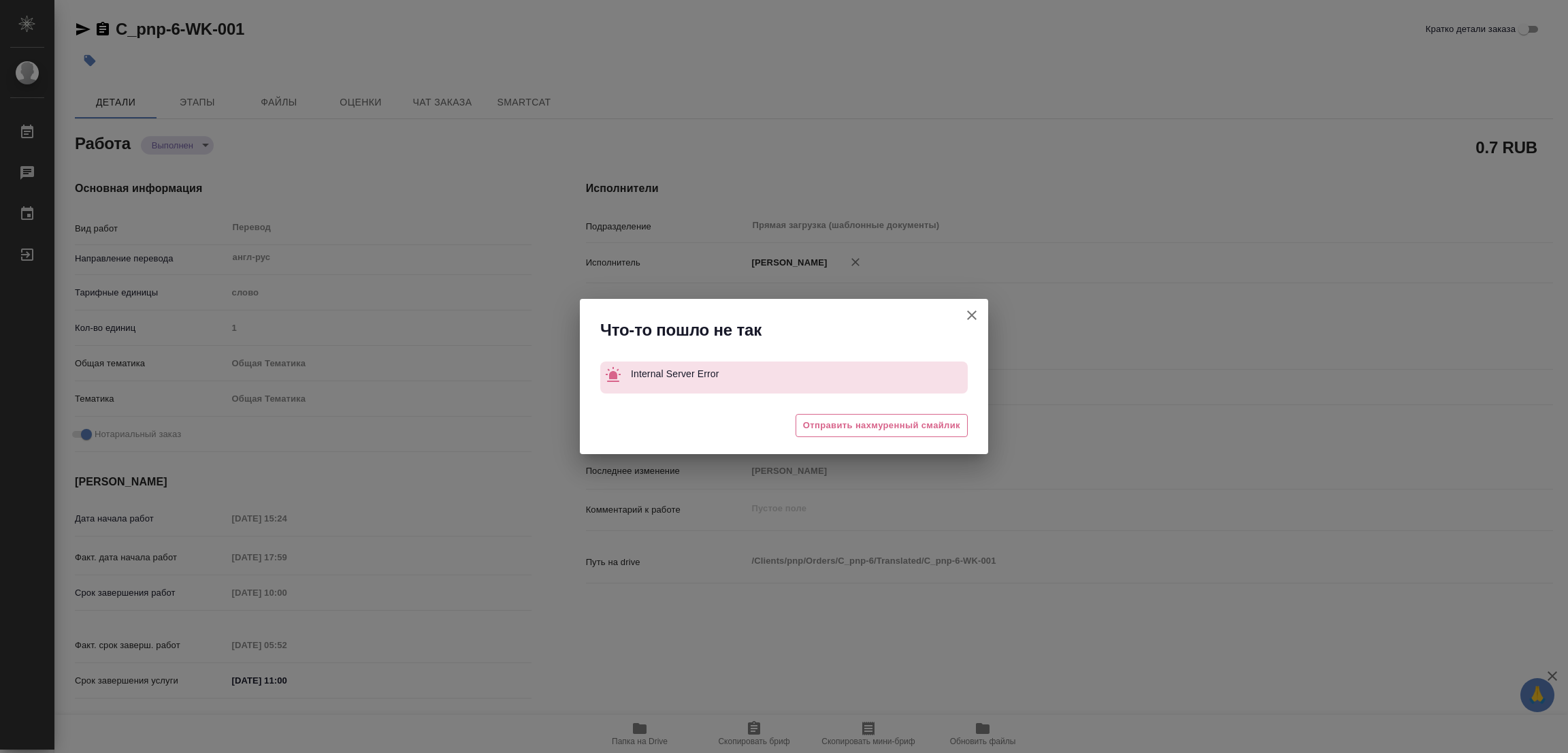
type textarea "x"
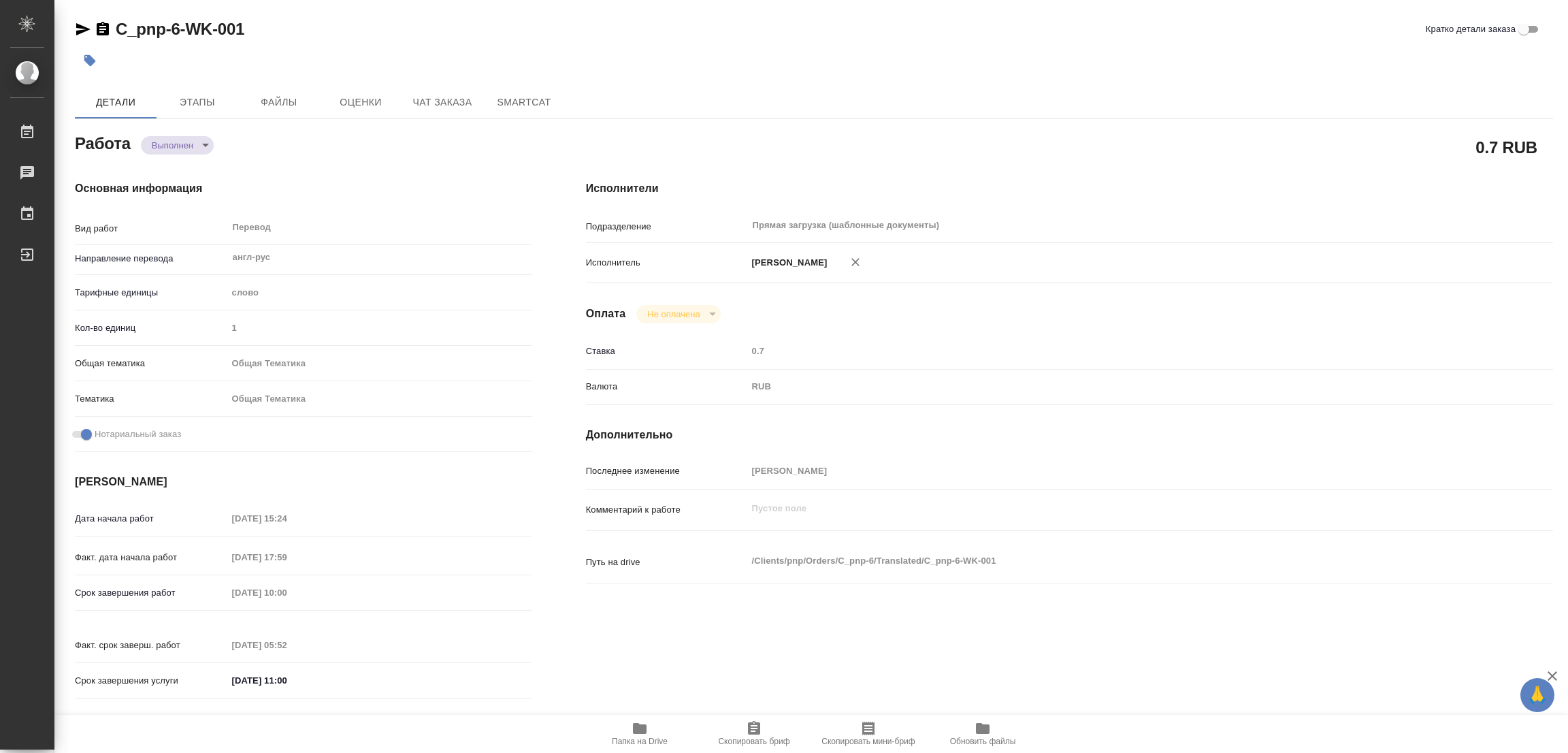
type textarea "x"
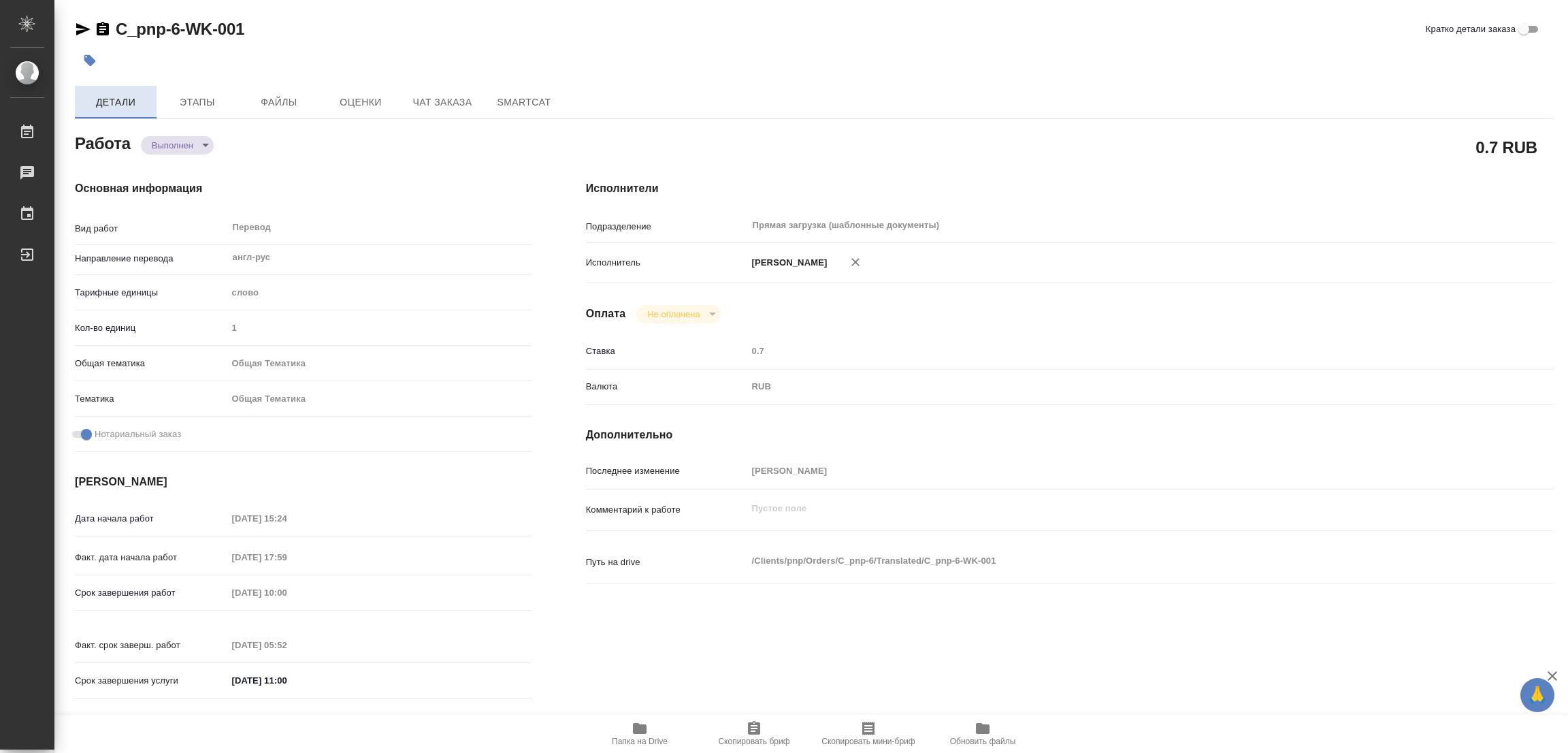
type textarea "x"
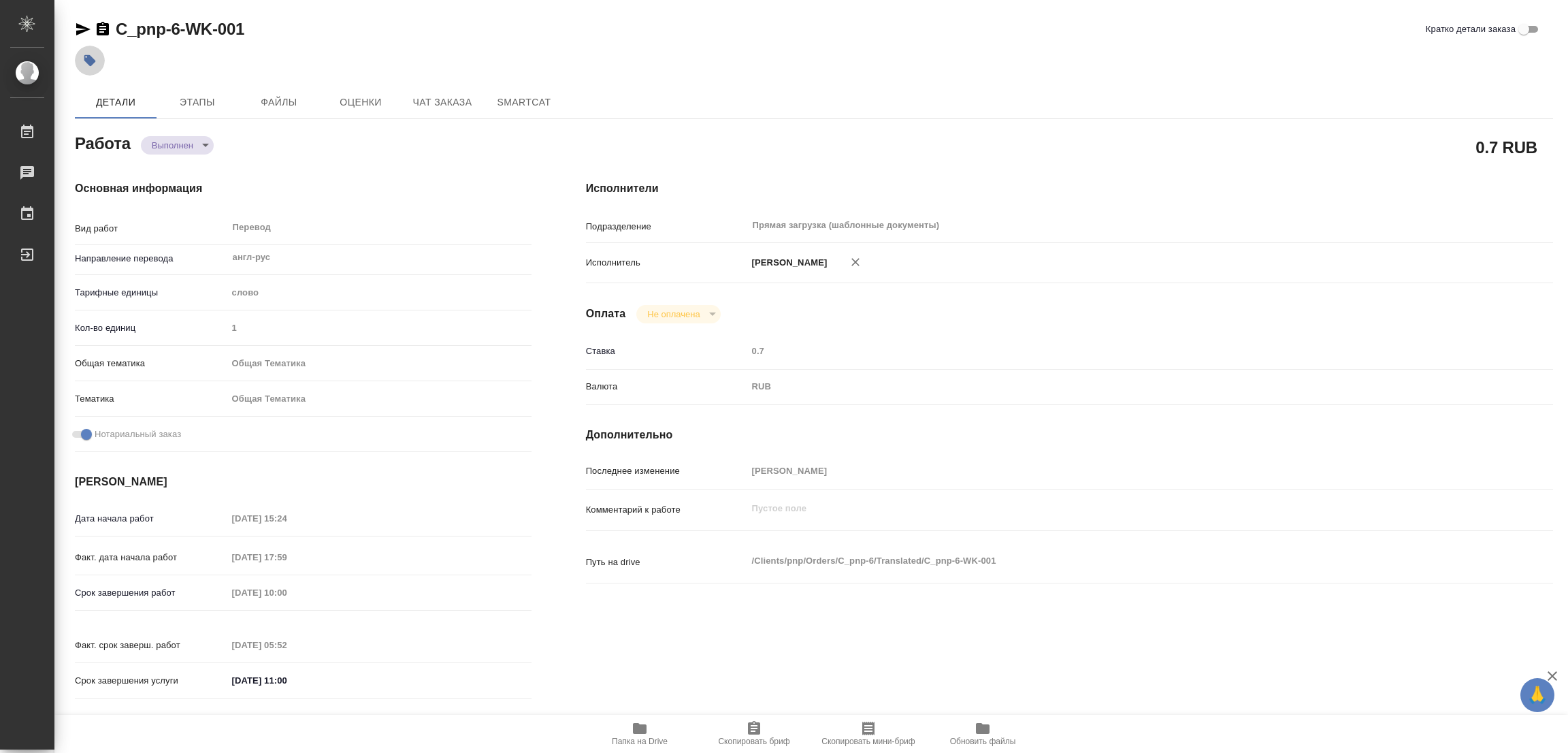
click at [89, 55] on icon "button" at bounding box center [90, 61] width 14 height 14
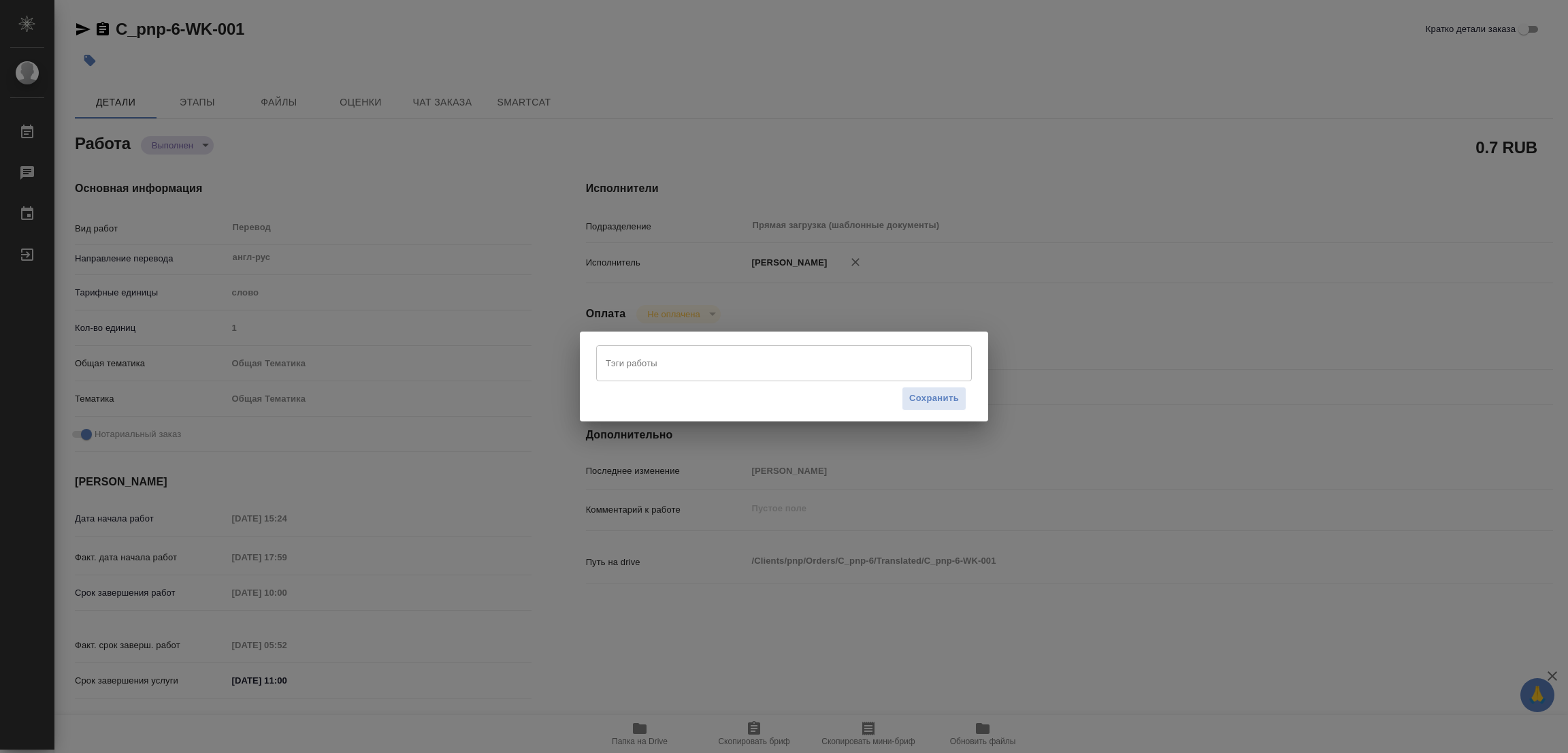
click at [689, 359] on input "Тэги работы" at bounding box center [771, 363] width 338 height 23
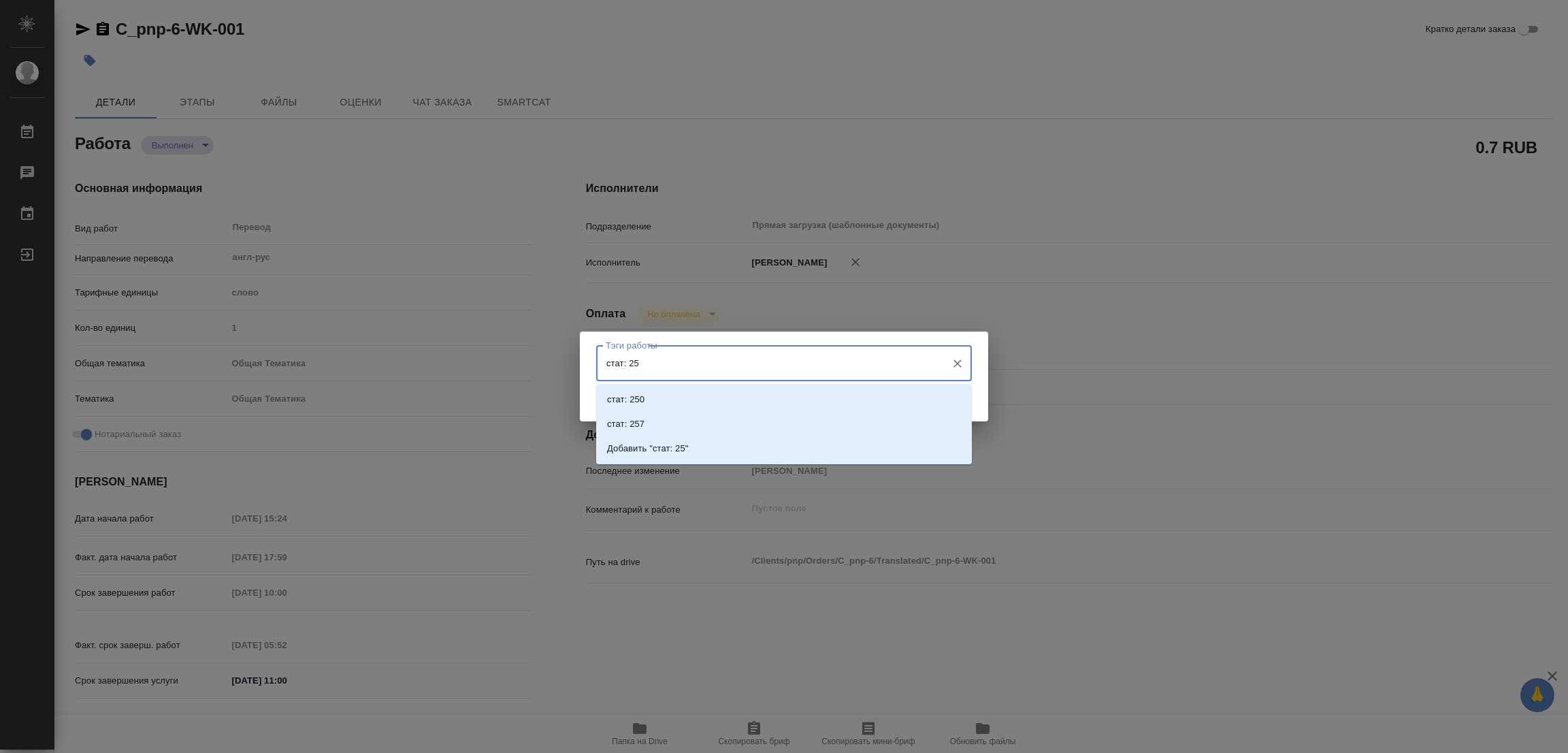
type input "стат: 250"
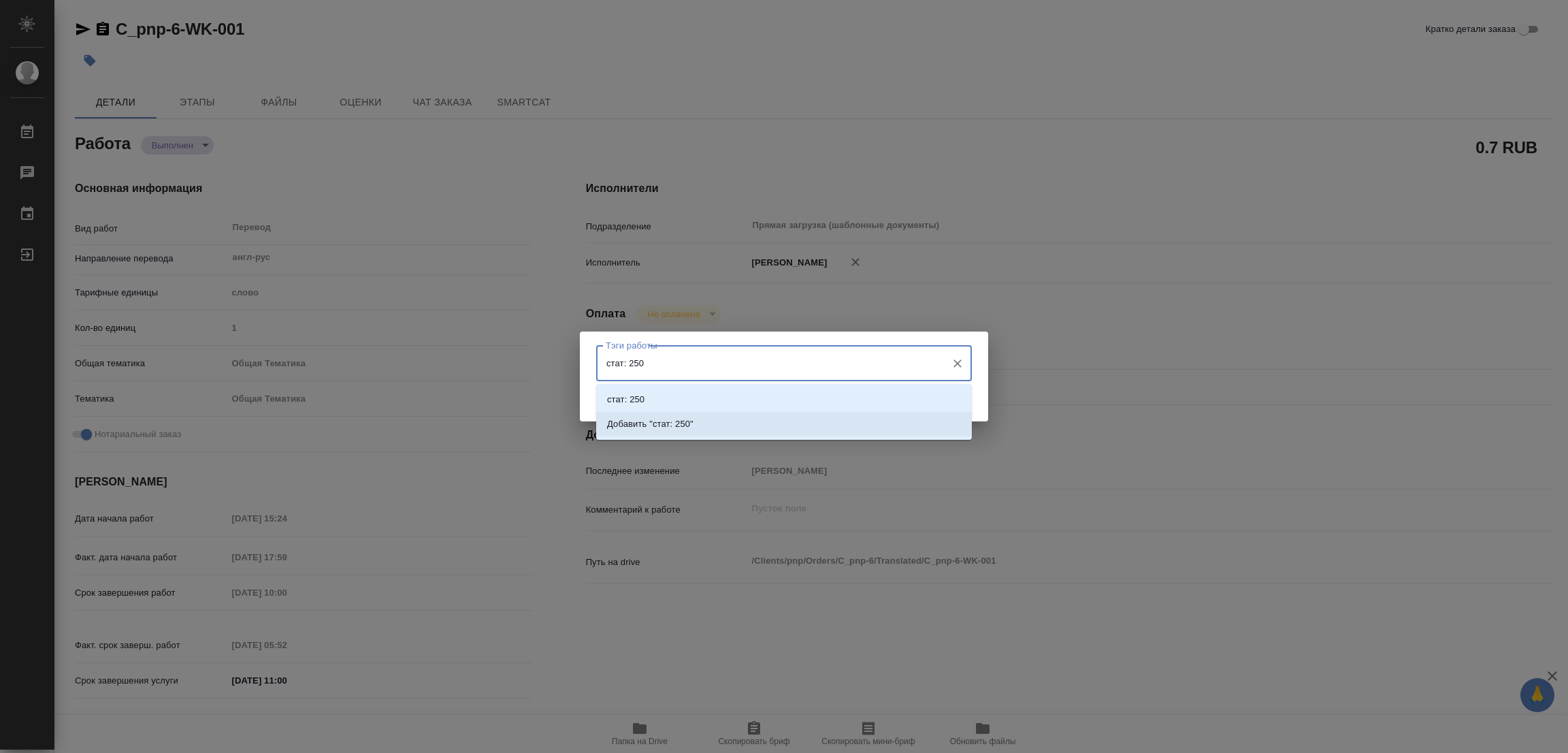
click at [673, 420] on p "Добавить "стат: 250"" at bounding box center [650, 424] width 87 height 14
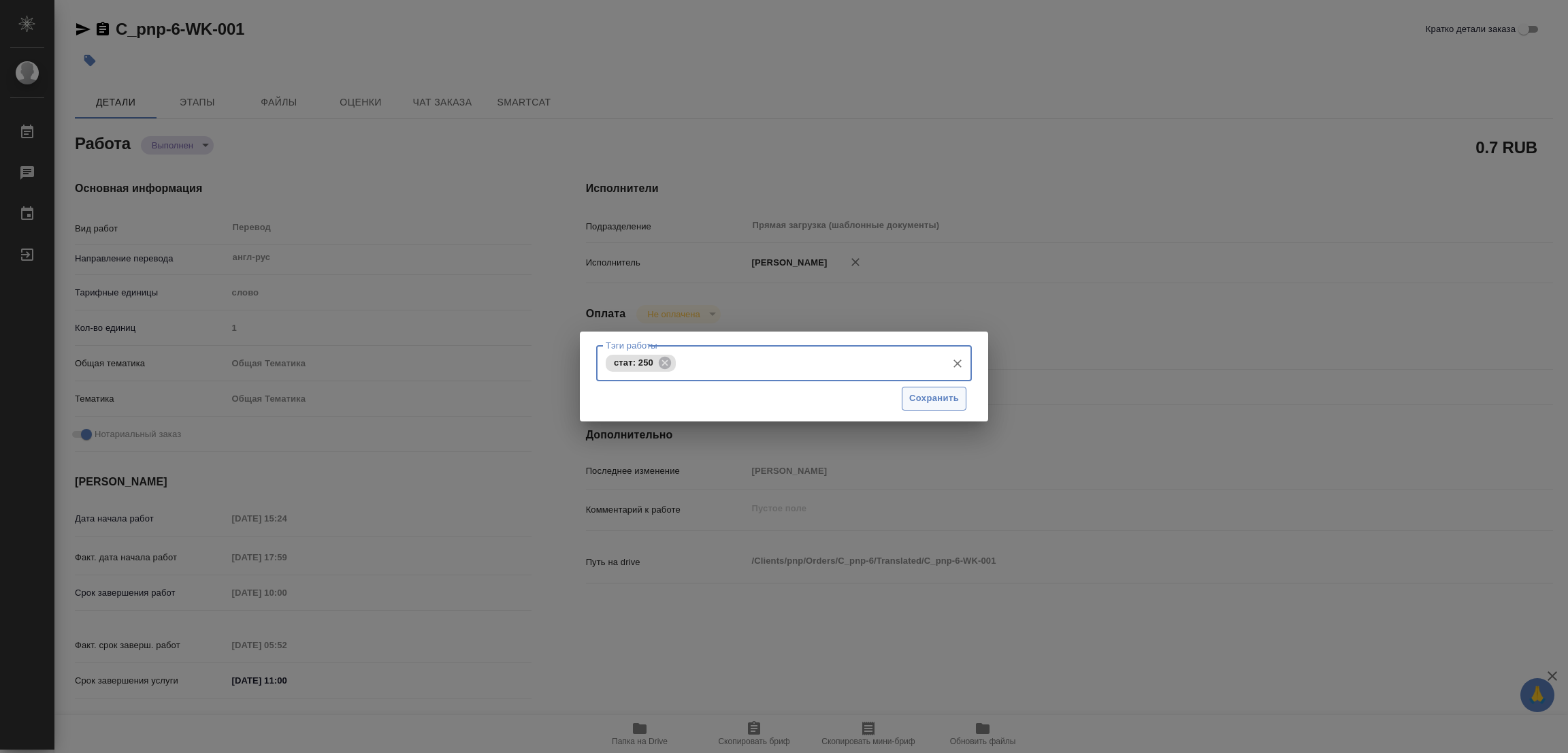
click at [940, 396] on span "Сохранить" at bounding box center [934, 399] width 49 height 16
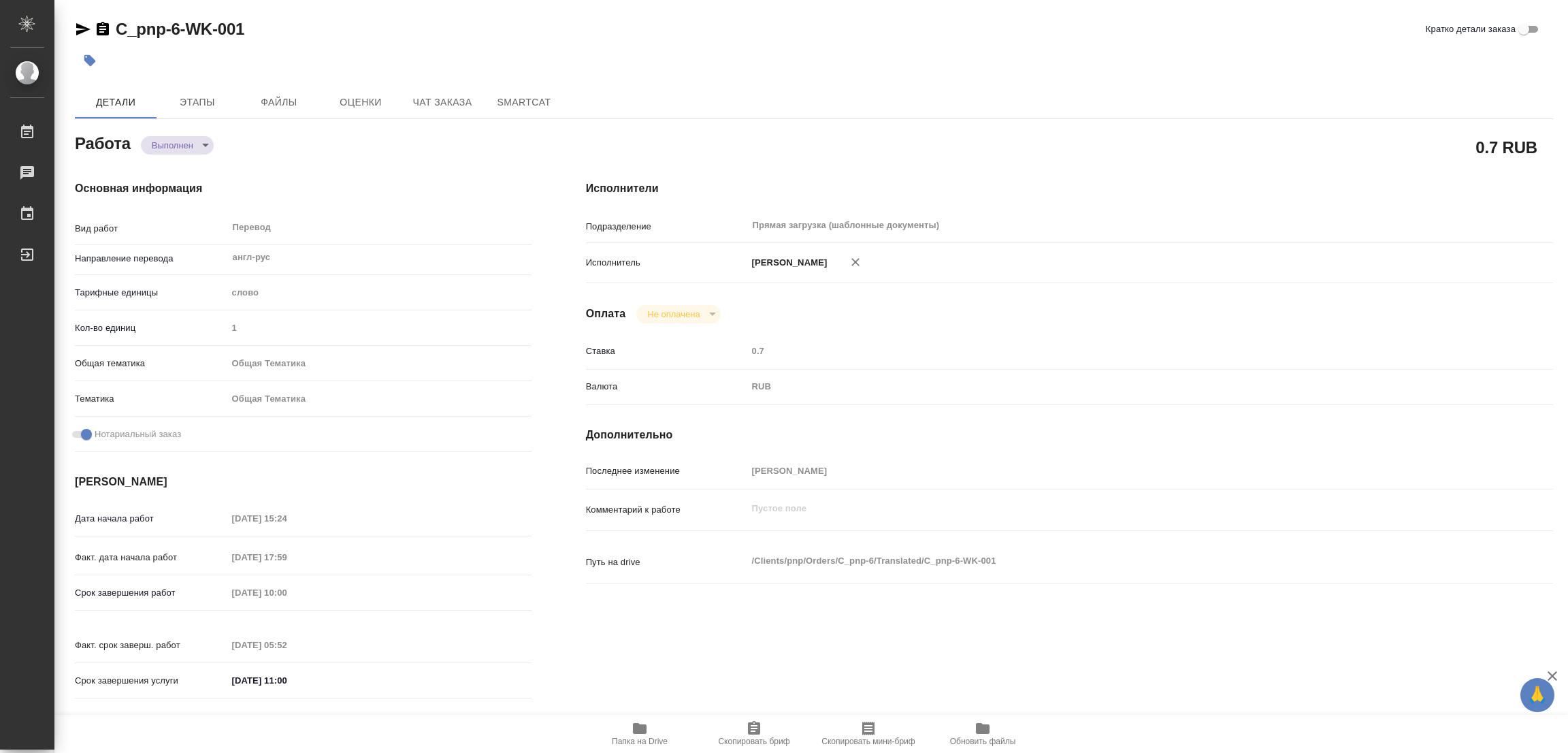
type input "completed"
type textarea "Перевод"
type textarea "x"
type input "англ-рус"
type input "5a8b1489cc6b4906c91bfd90"
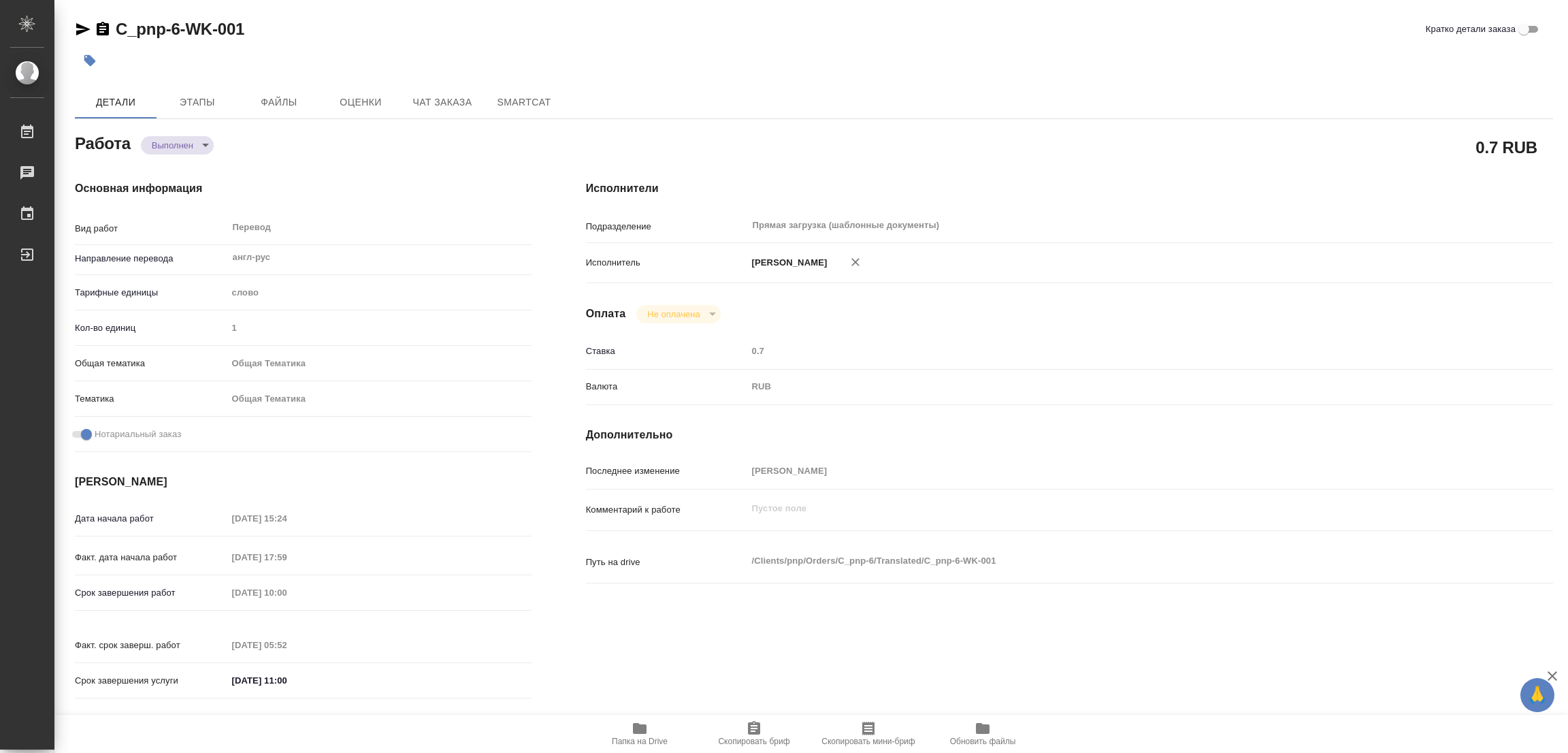
type input "1"
type input "obtem"
type input "6012b1ca196b0e5c9229a120"
checkbox input "true"
type input "29.08.2025 15:24"
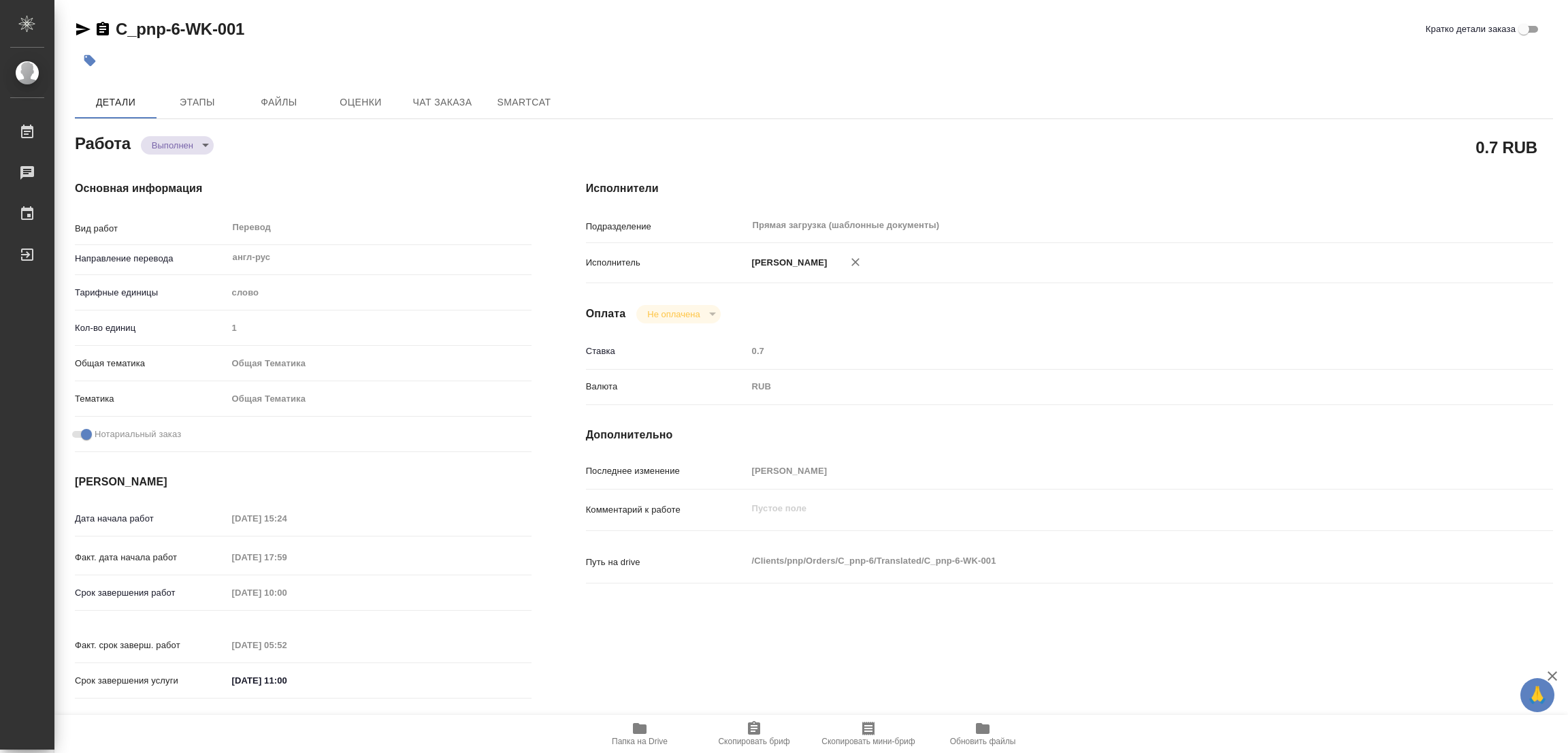
type input "29.08.2025 17:59"
type input "01.09.2025 10:00"
type input "01.09.2025 05:52"
type input "01.09.2025 11:00"
type input "Прямая загрузка (шаблонные документы)"
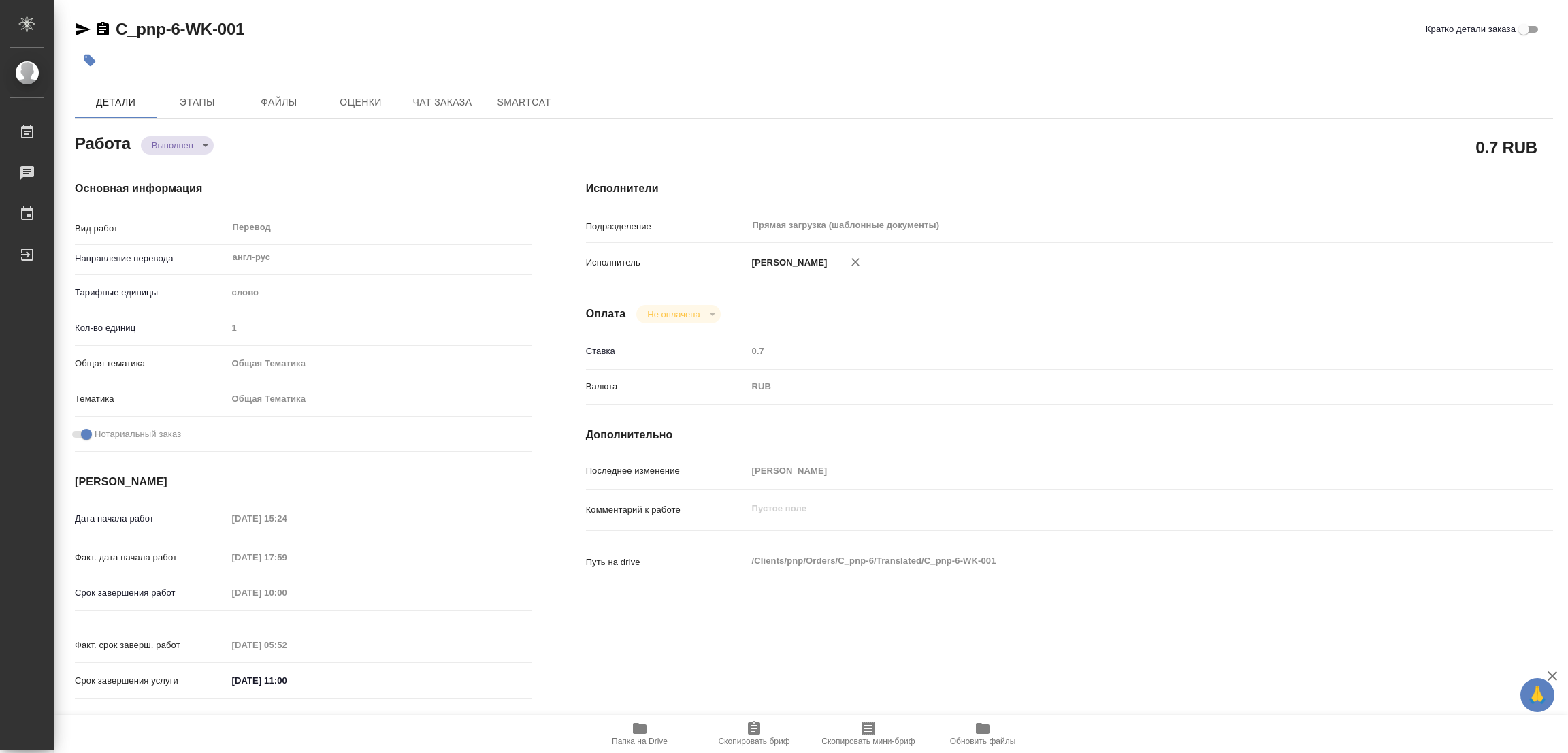
type input "notPayed"
type input "0.7"
type input "RUB"
type input "Попова Галина"
type textarea "x"
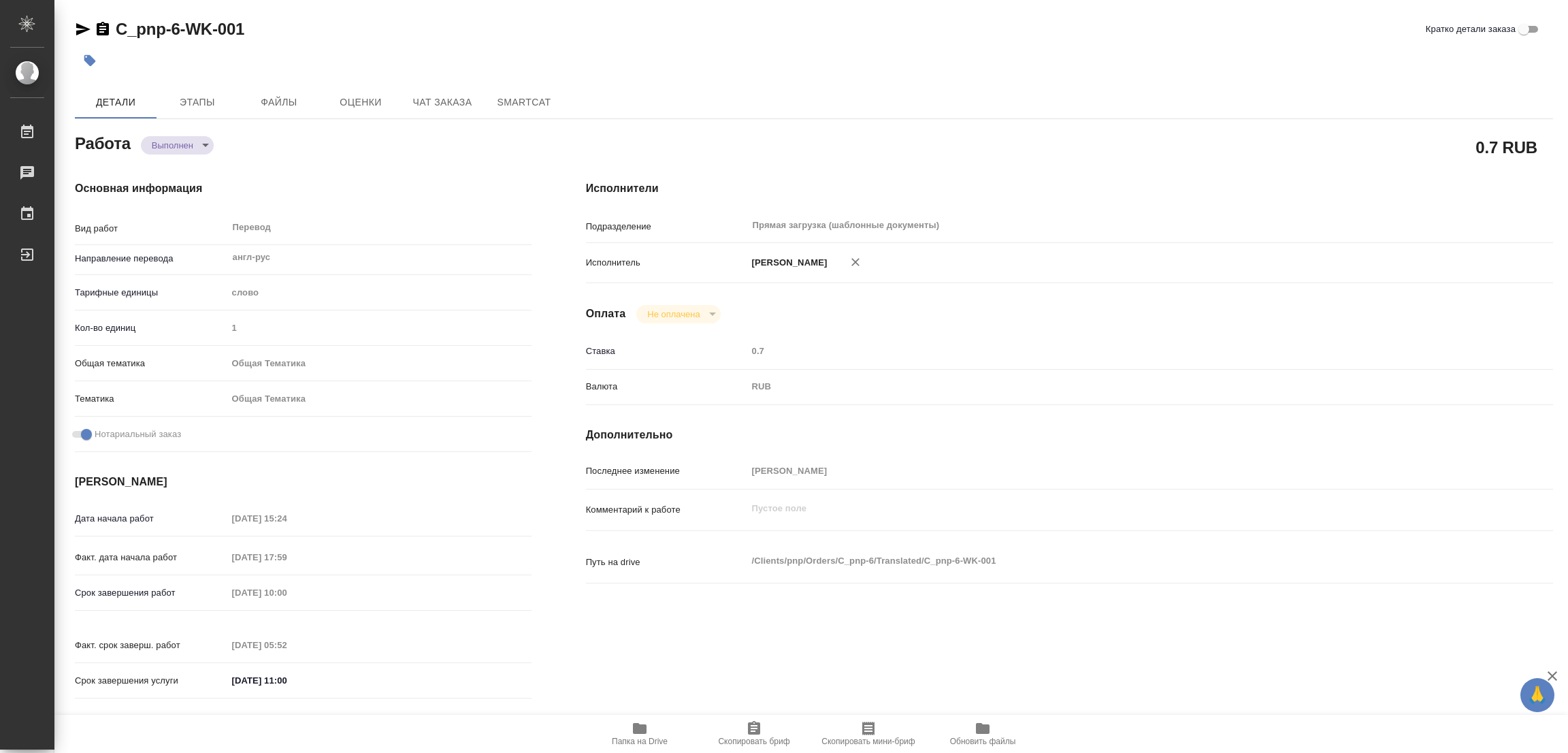
type textarea "/Clients/pnp/Orders/C_pnp-6/Translated/C_pnp-6-WK-001"
type textarea "x"
type input "C_pnp-6"
type input "Перевод печати"
type input "Перевод, Приёмка по качеству"
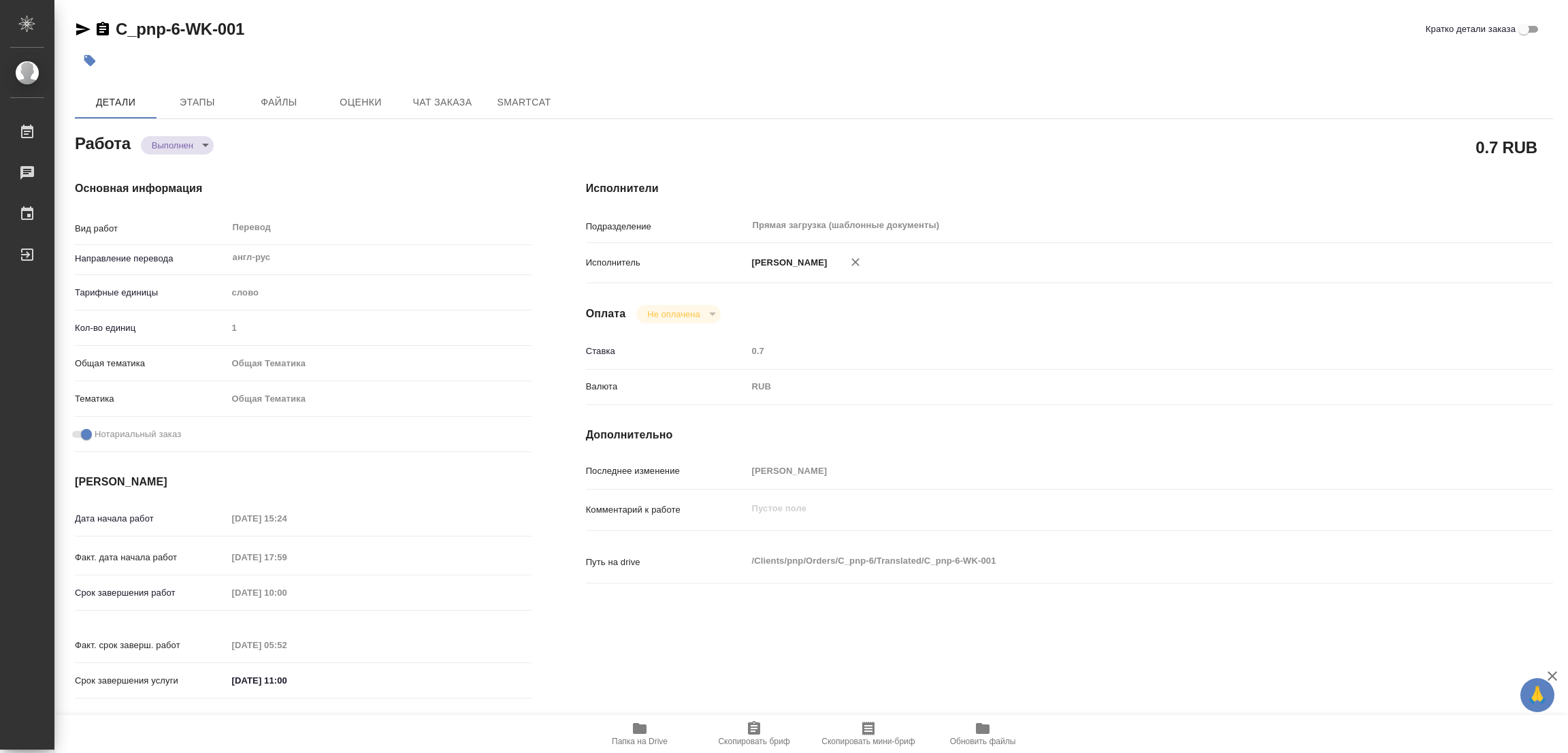
type input "Лямина Надежда"
type input "/Clients/pnp/Orders/C_pnp-6"
type textarea "x"
type textarea "нот доперевести апостиль, печати, штампы"
type textarea "x"
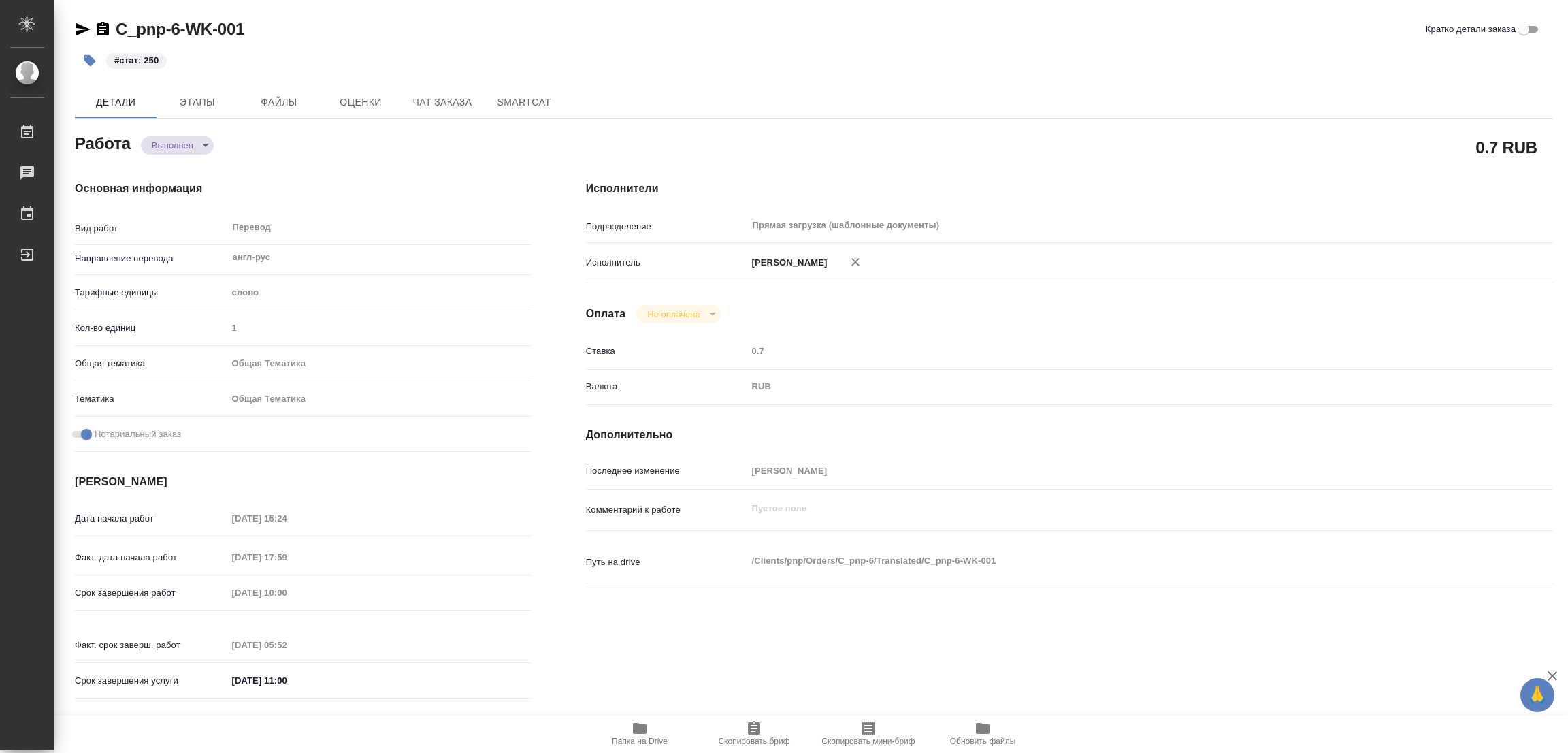
type textarea "x"
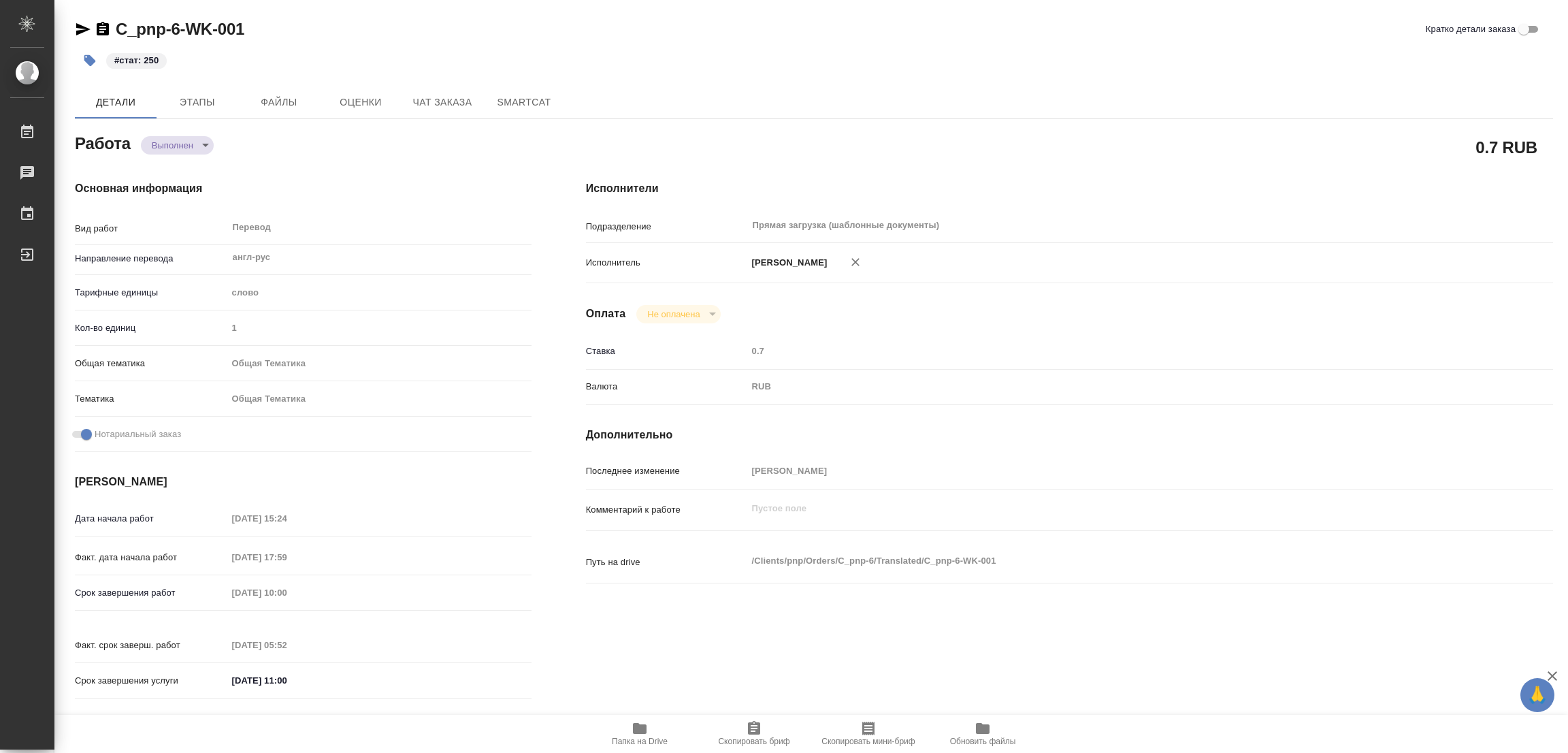
type textarea "x"
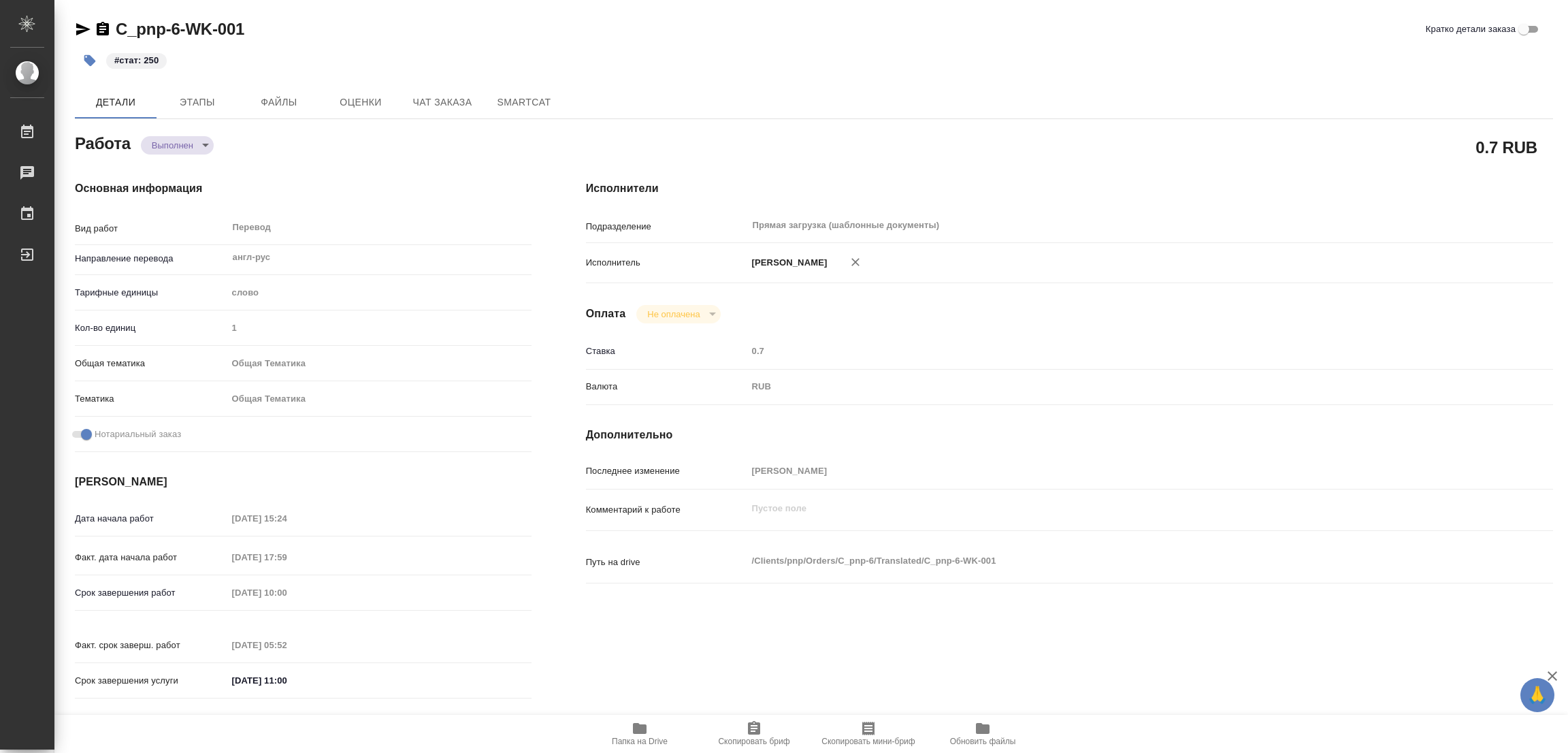
type textarea "x"
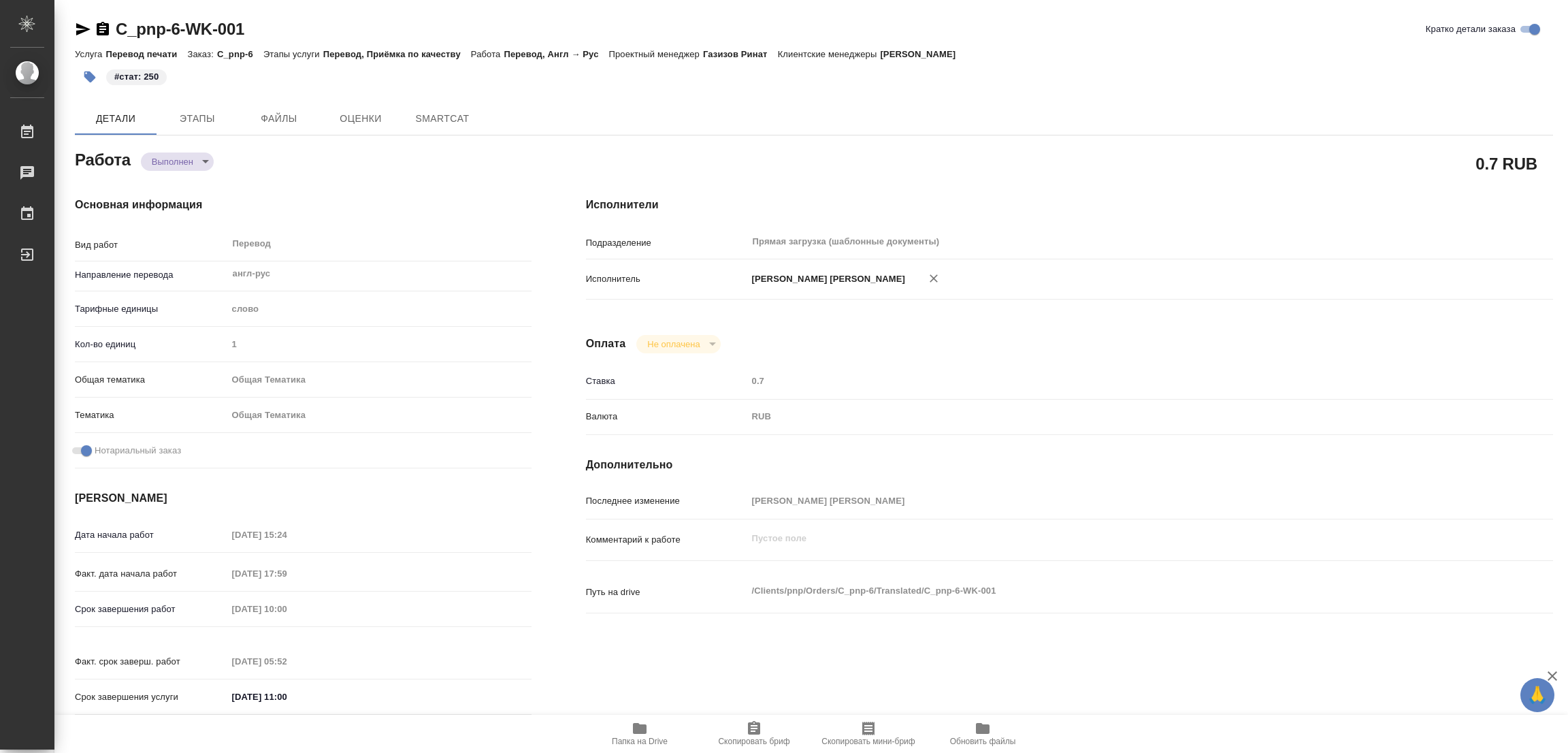
type textarea "x"
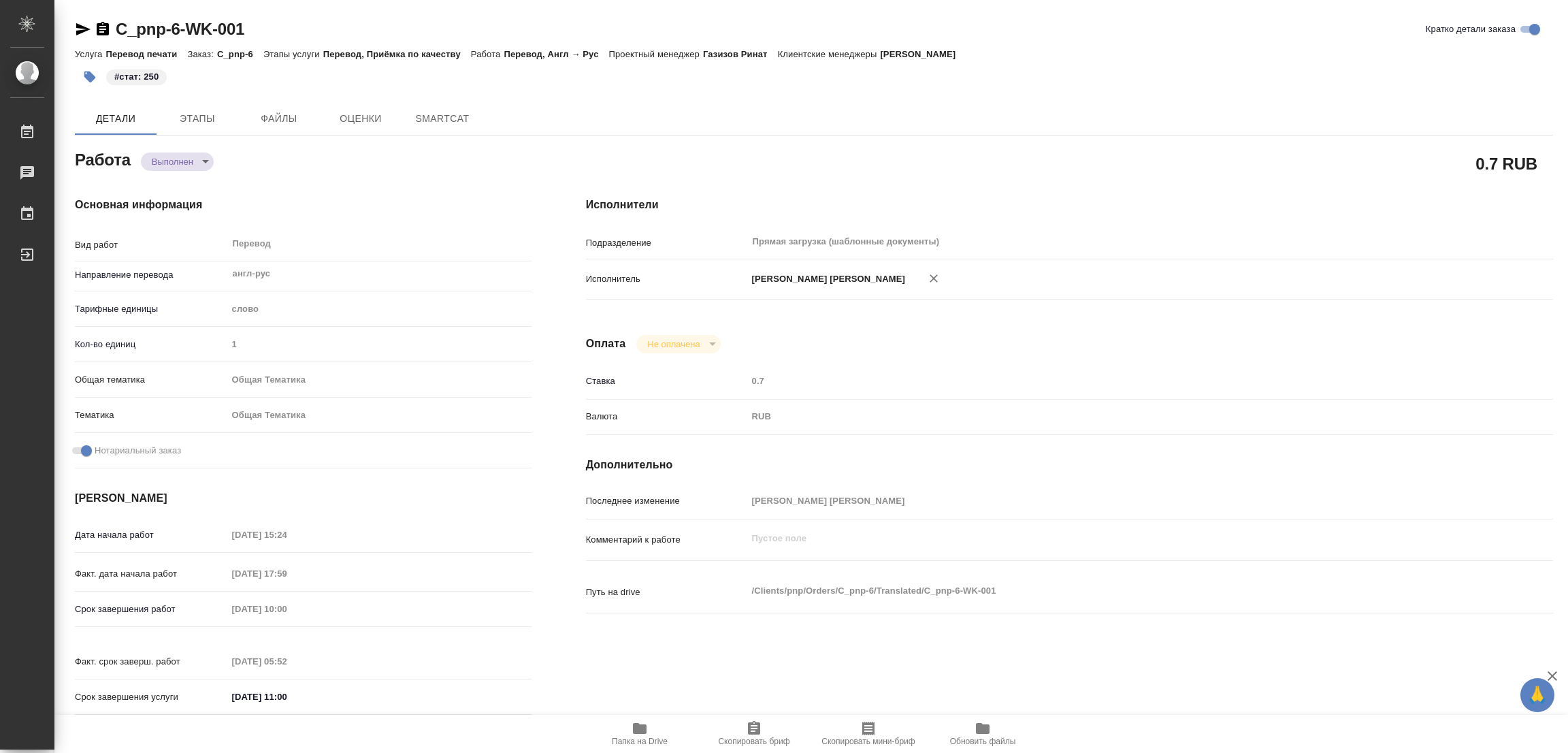
type textarea "x"
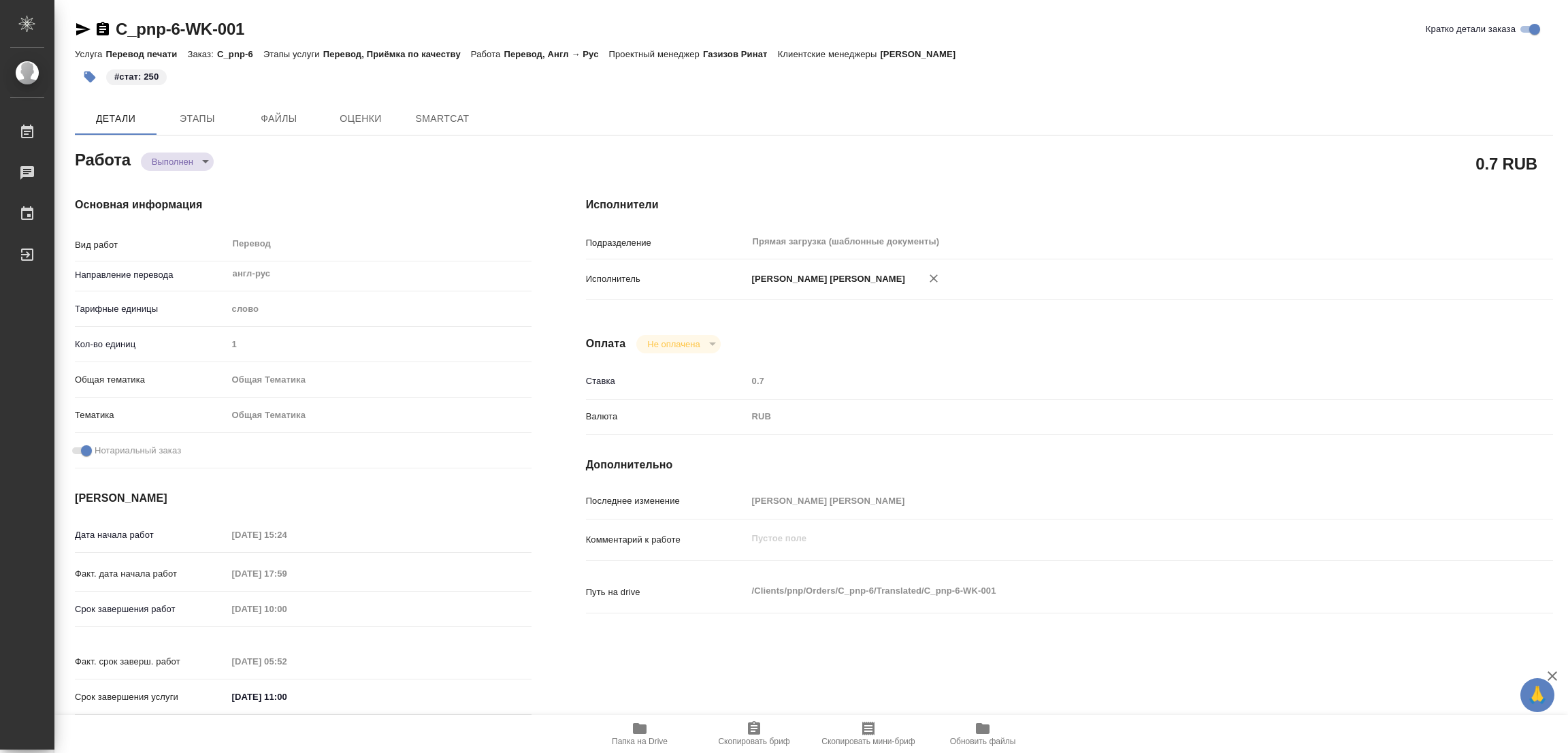
type textarea "x"
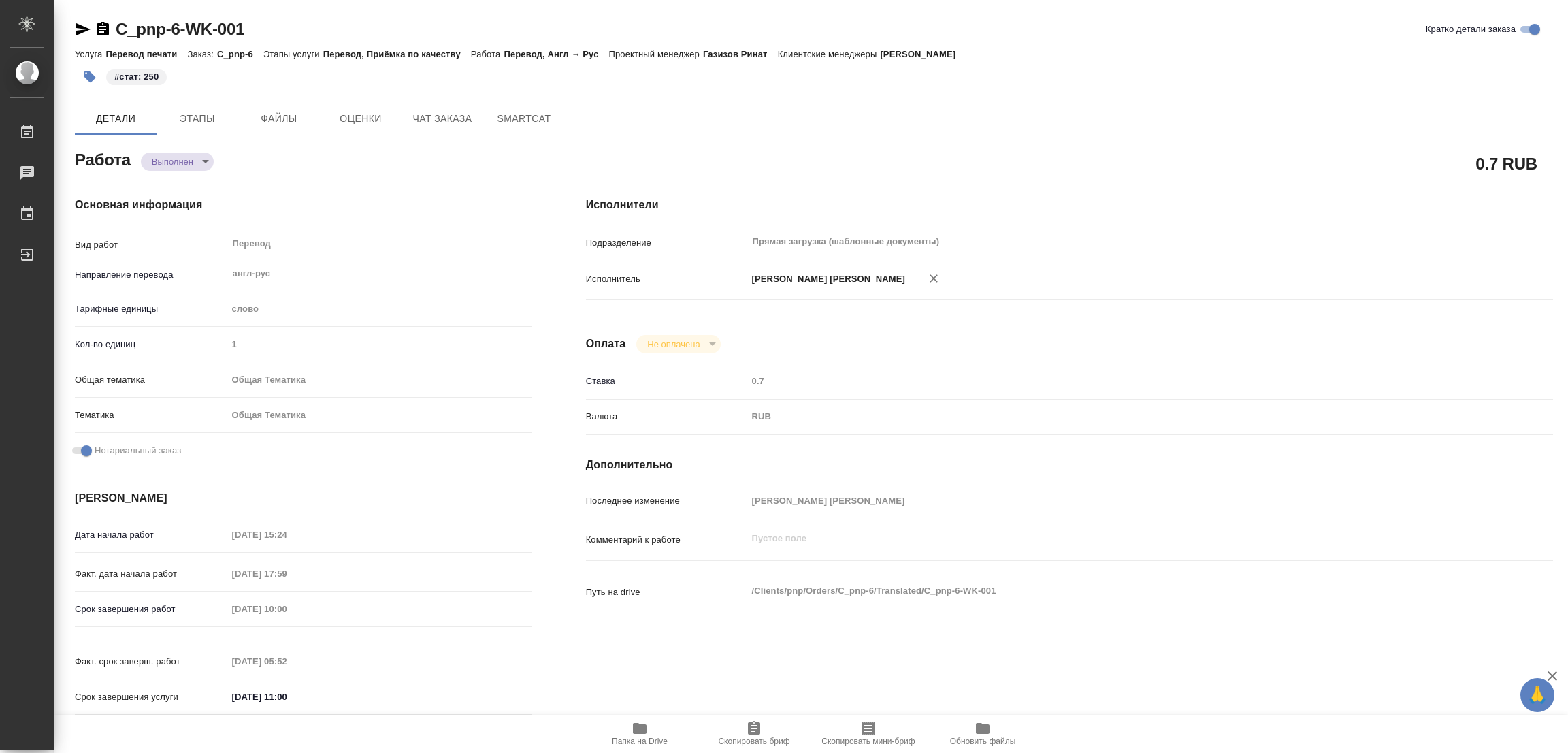
type textarea "x"
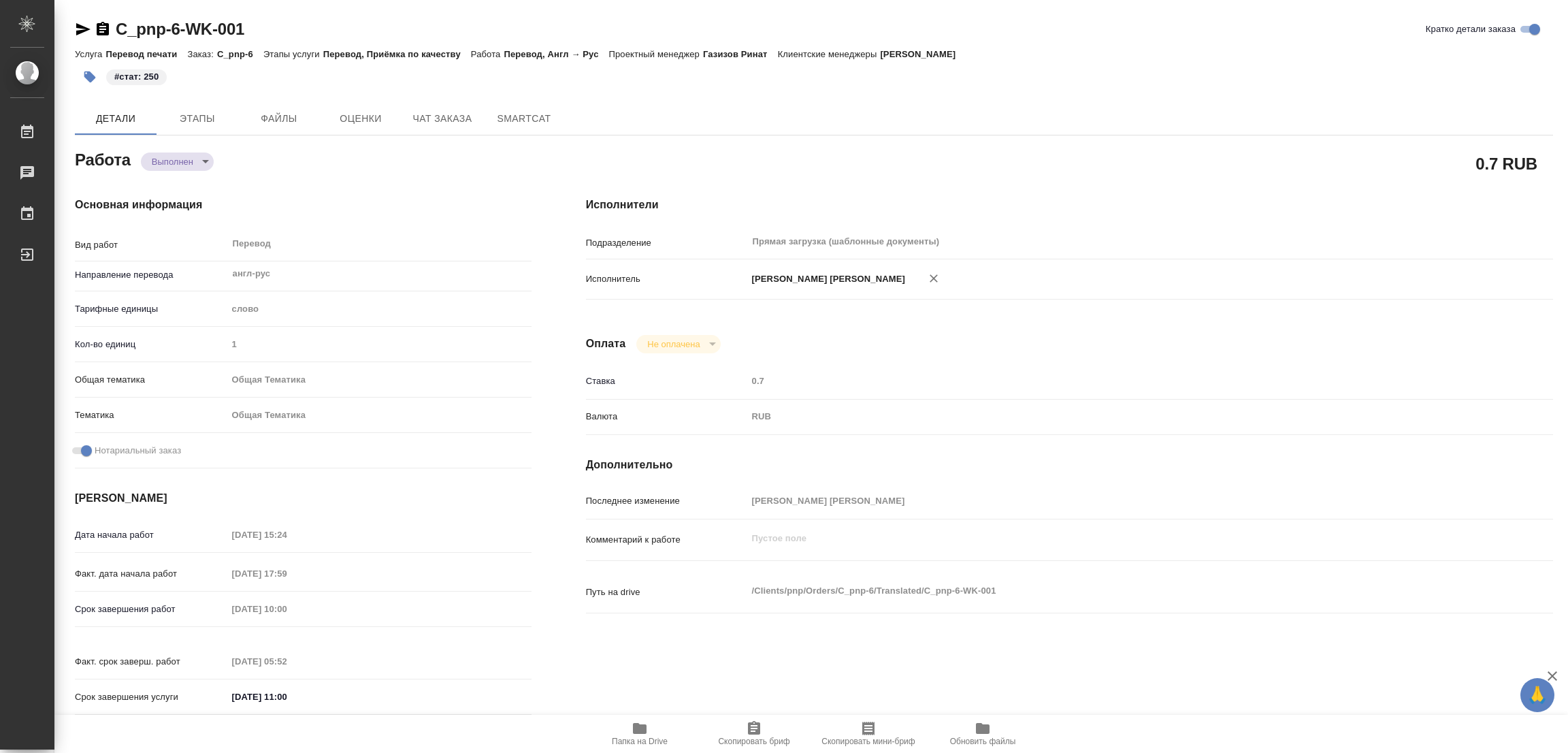
type textarea "x"
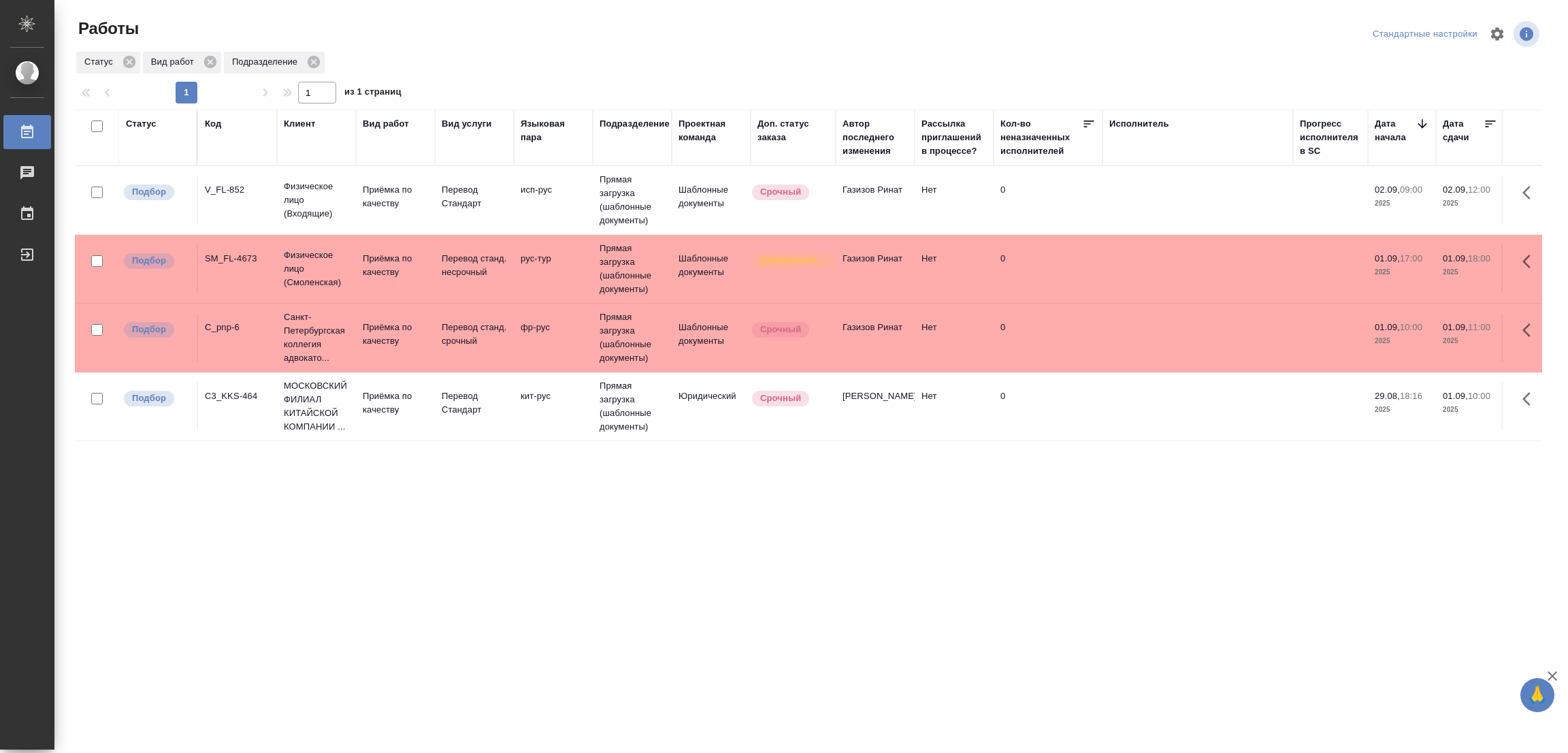
click at [537, 191] on td "исп-рус" at bounding box center [553, 200] width 79 height 48
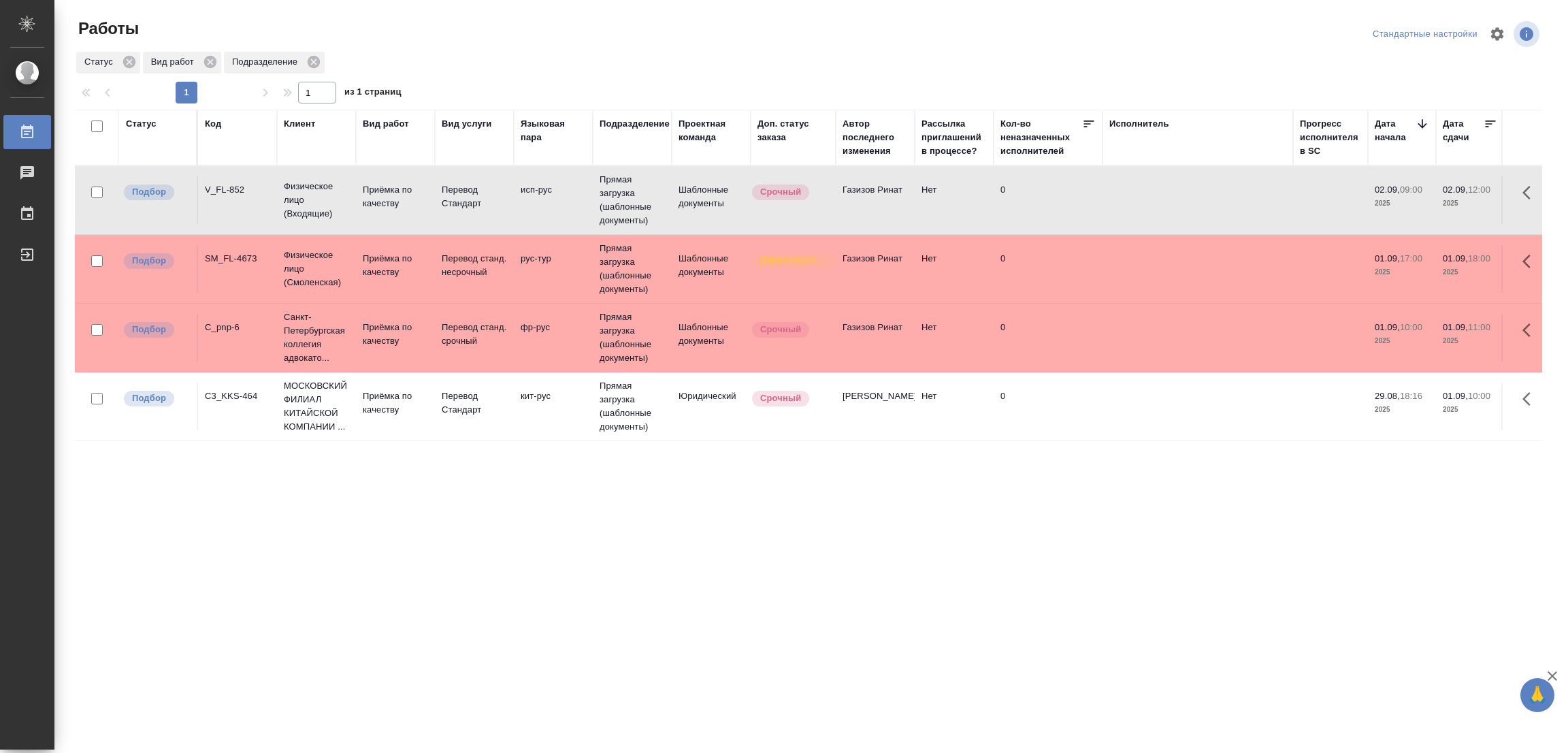
click at [537, 191] on td "исп-рус" at bounding box center [553, 200] width 79 height 48
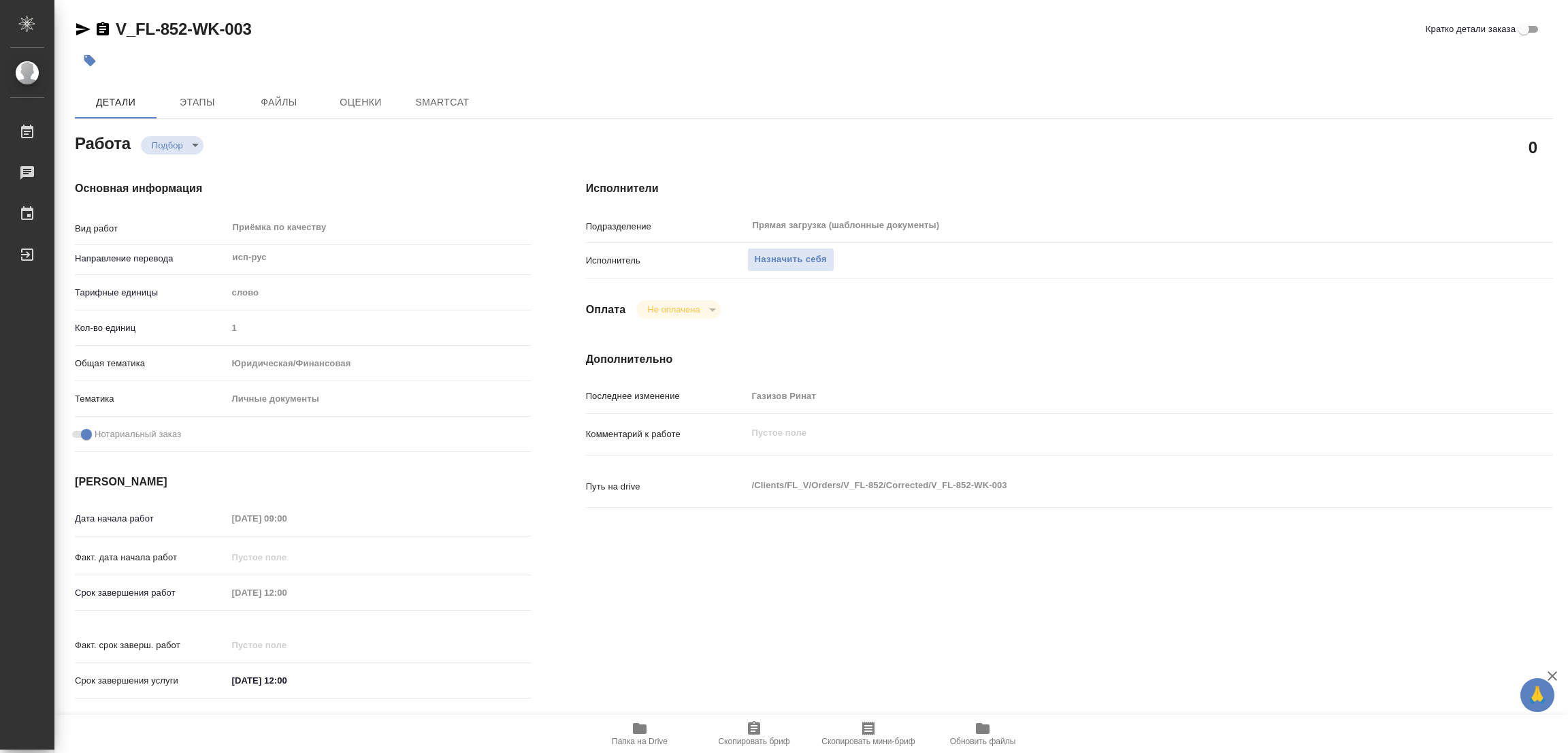
type textarea "x"
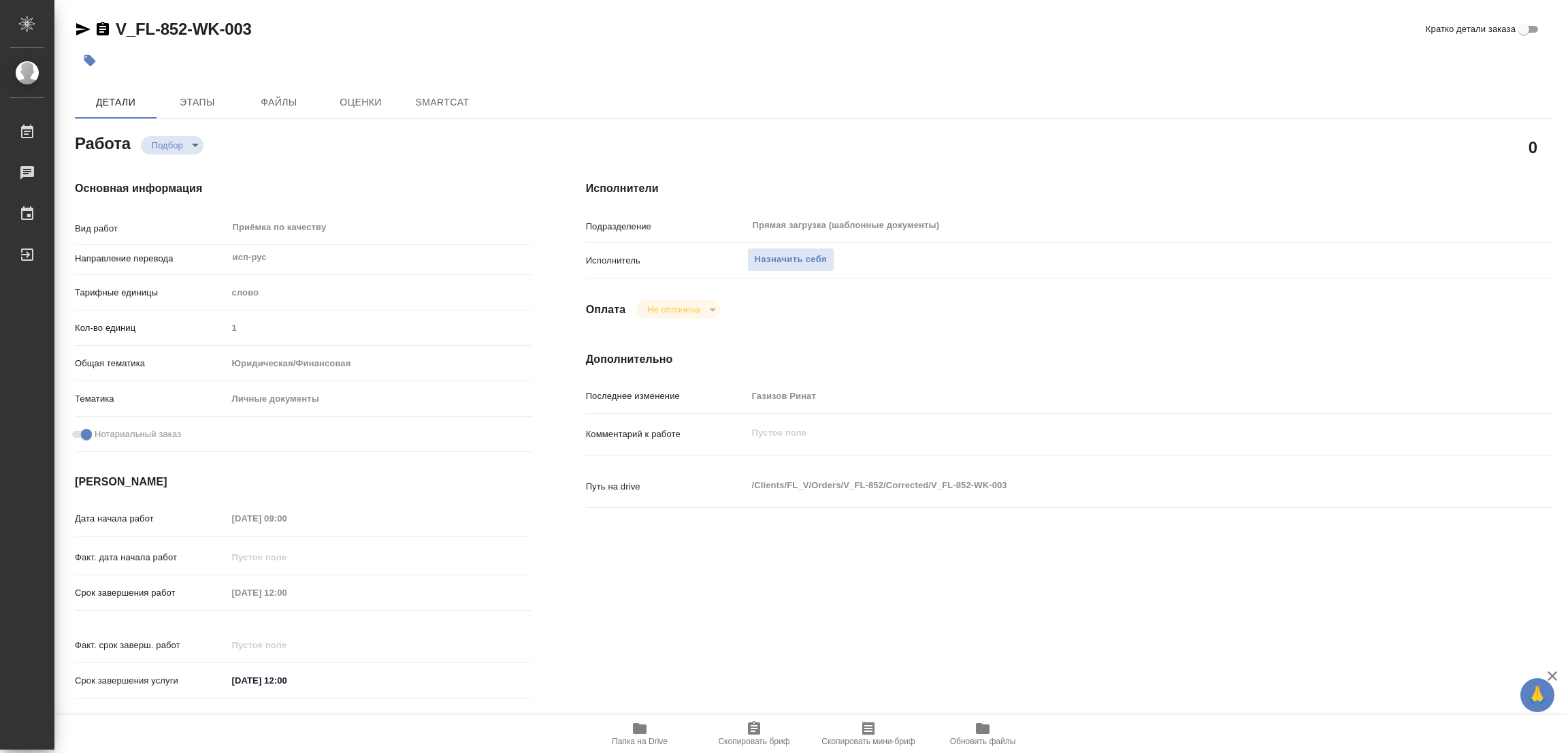
type textarea "x"
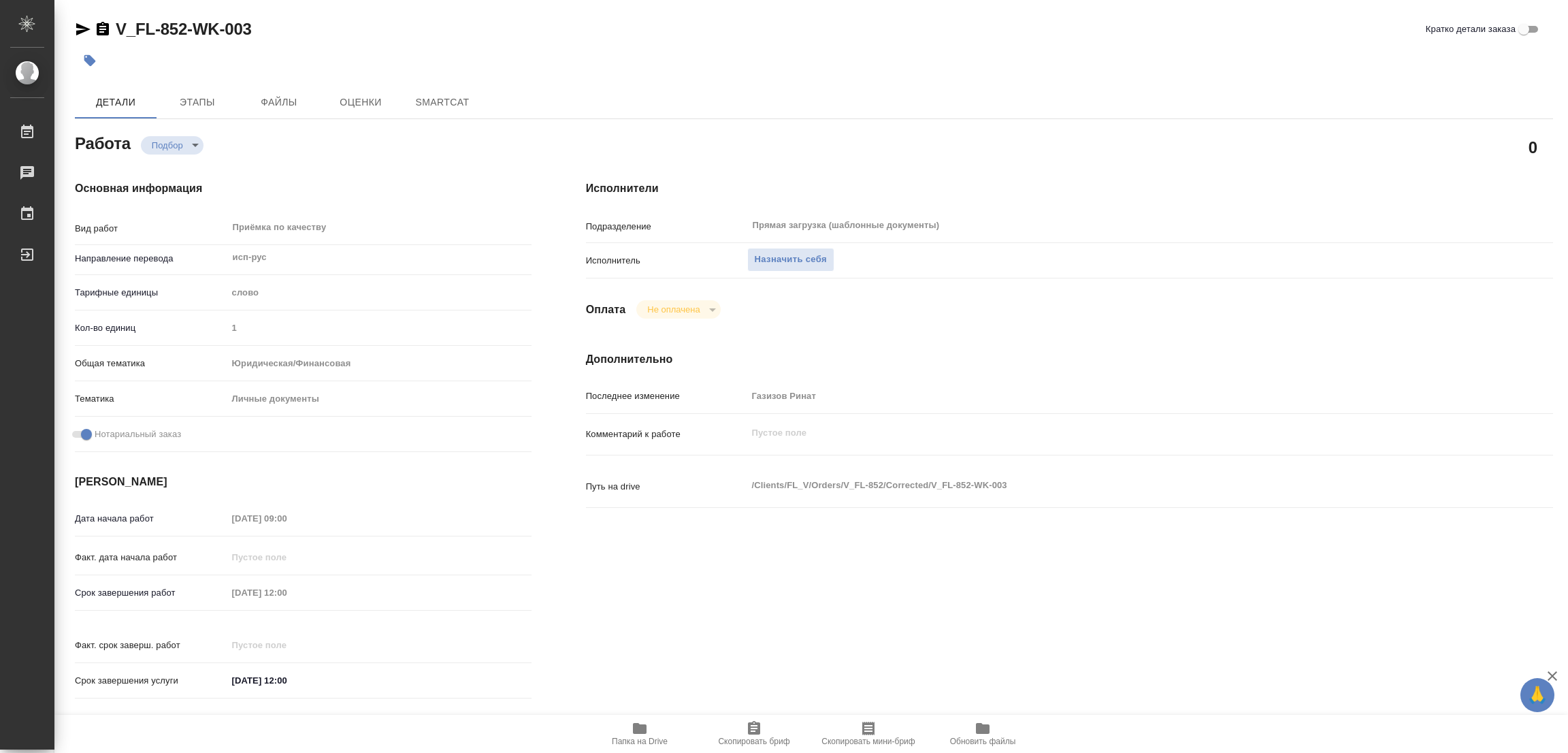
type textarea "x"
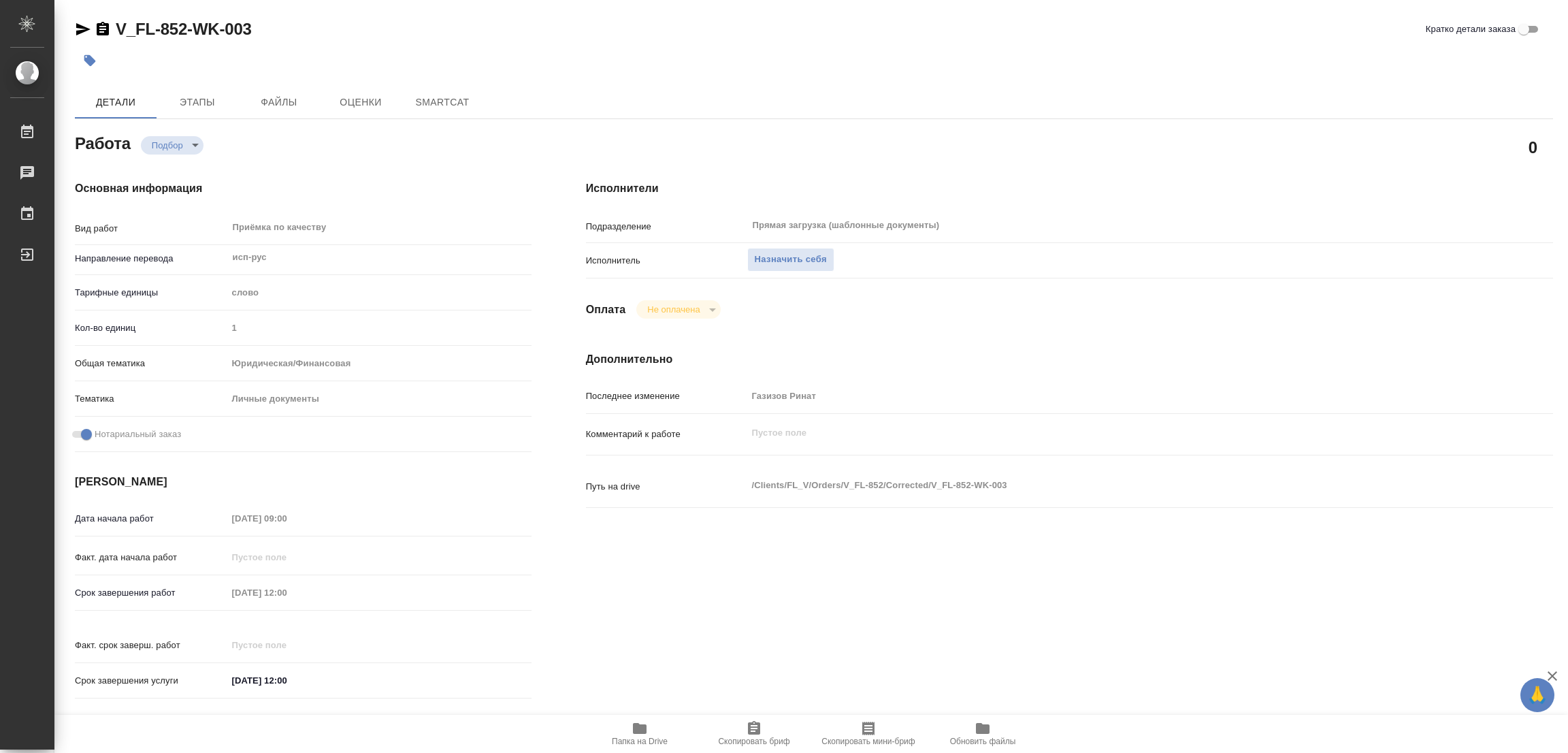
type textarea "x"
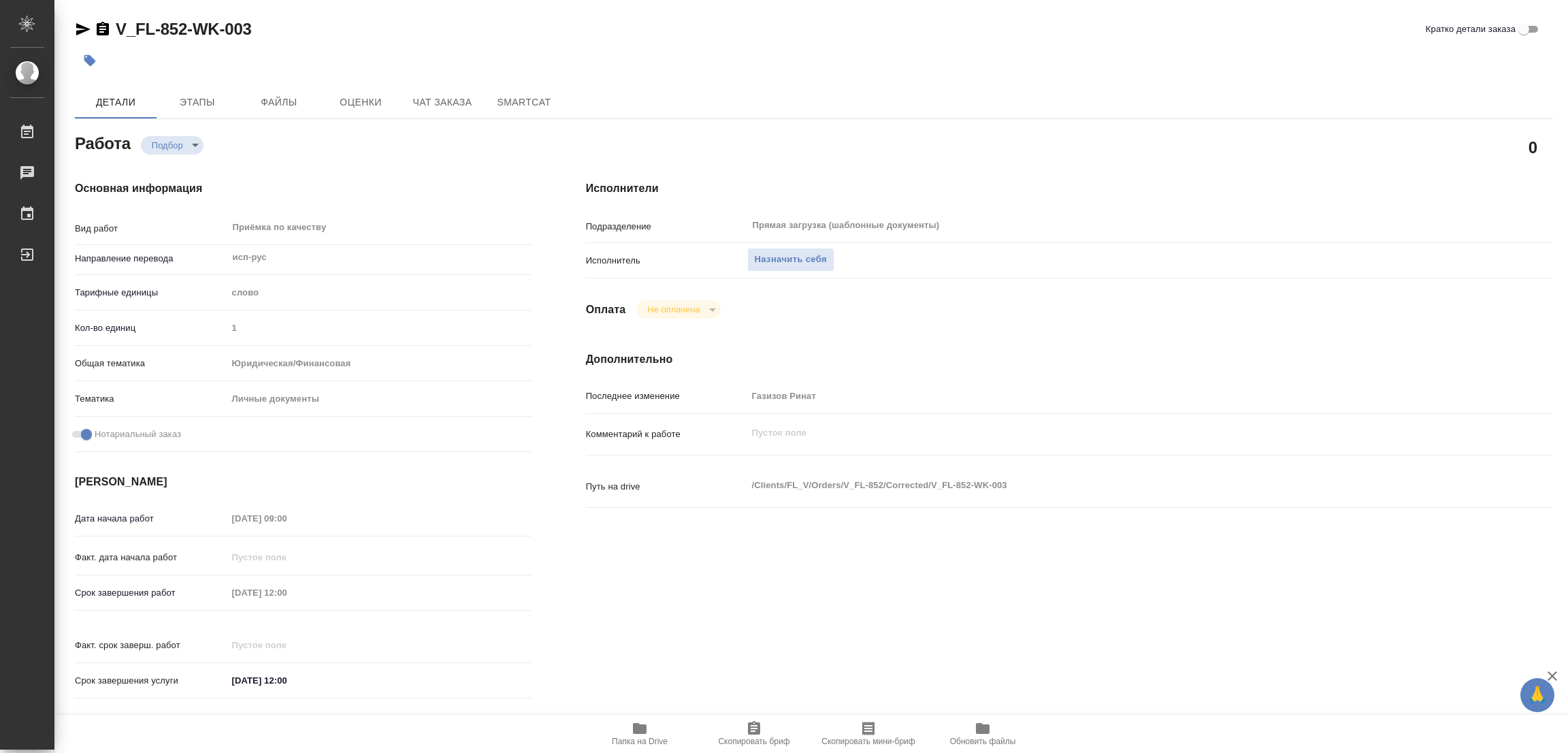
click at [639, 730] on icon "button" at bounding box center [640, 728] width 14 height 11
type textarea "x"
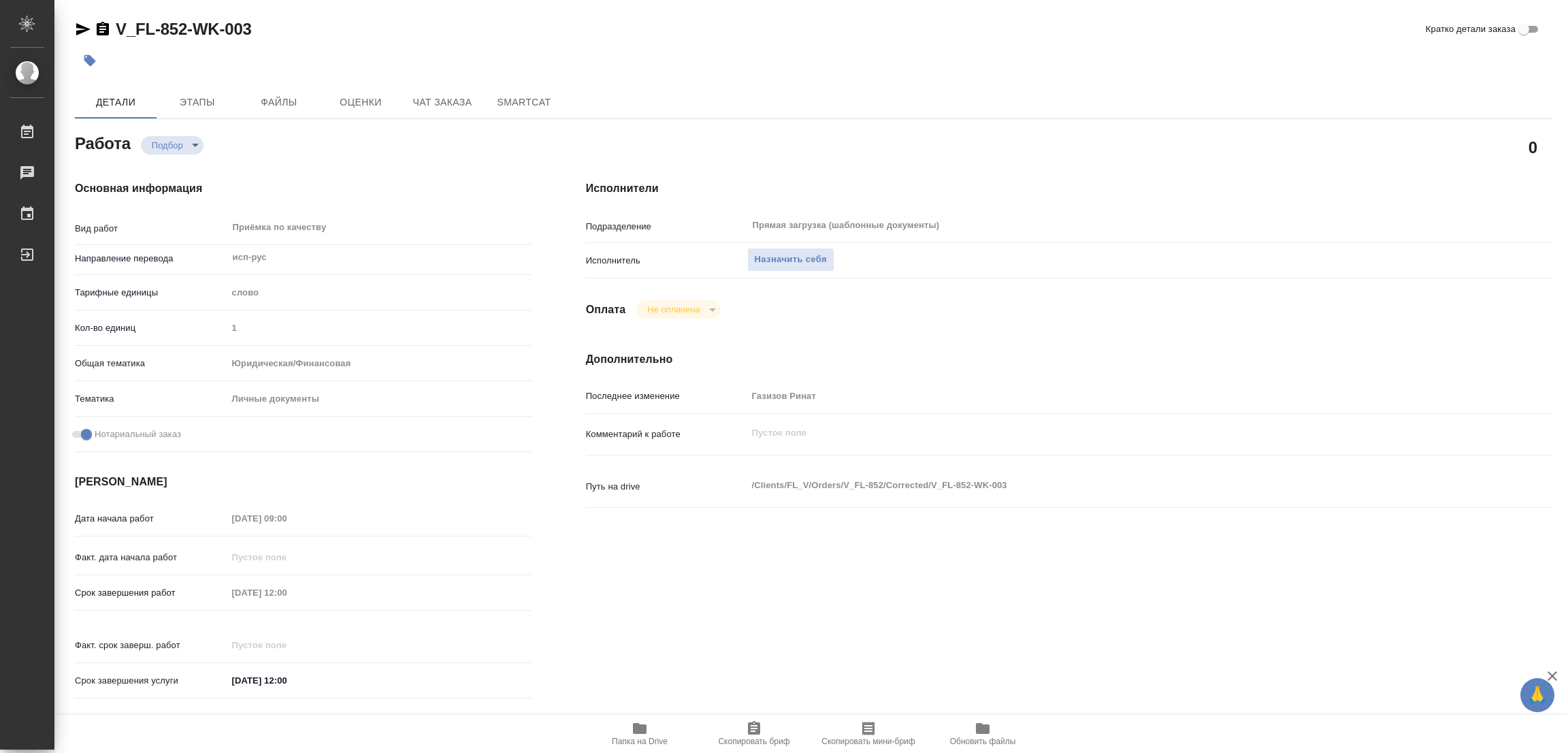
type textarea "x"
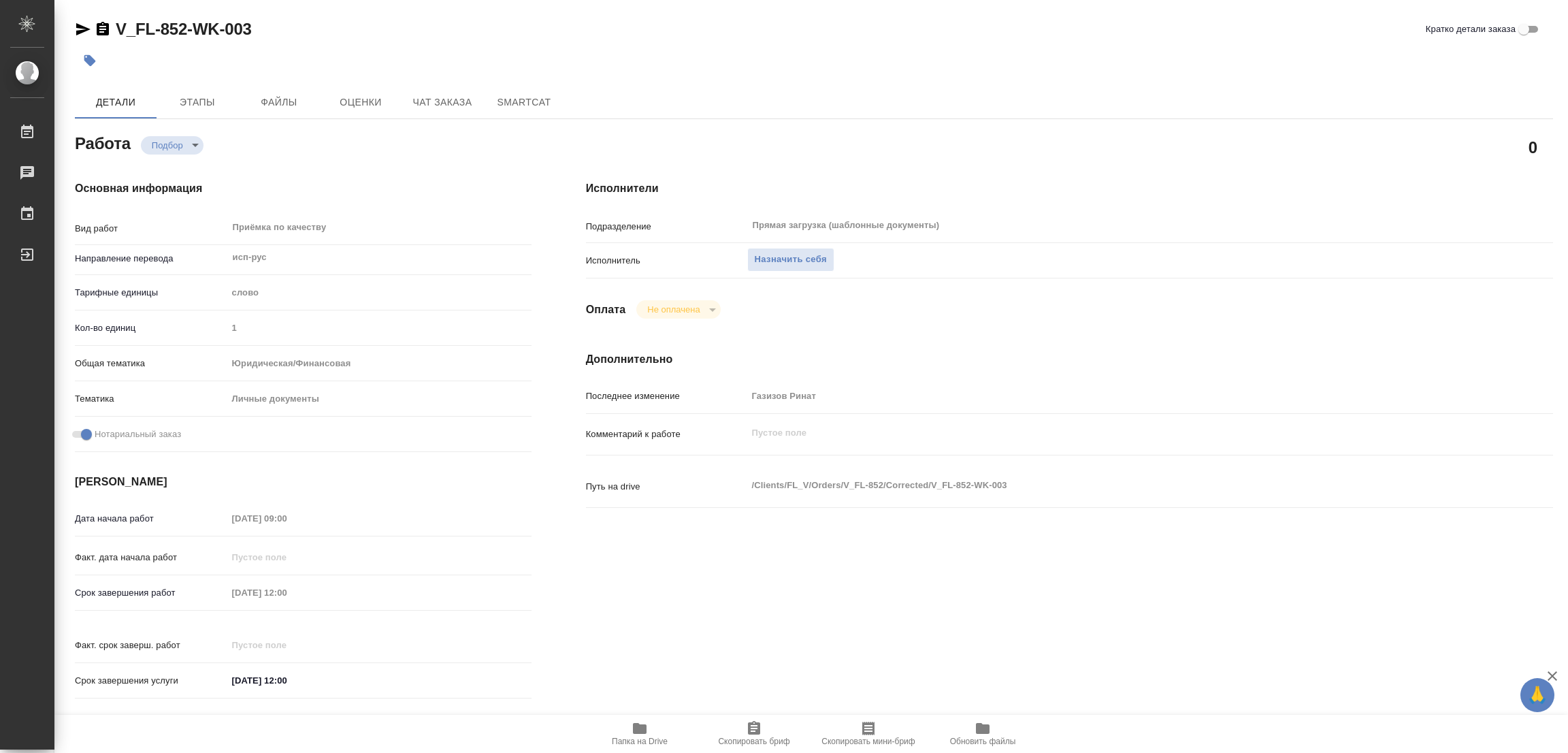
type textarea "x"
